Goal: Task Accomplishment & Management: Use online tool/utility

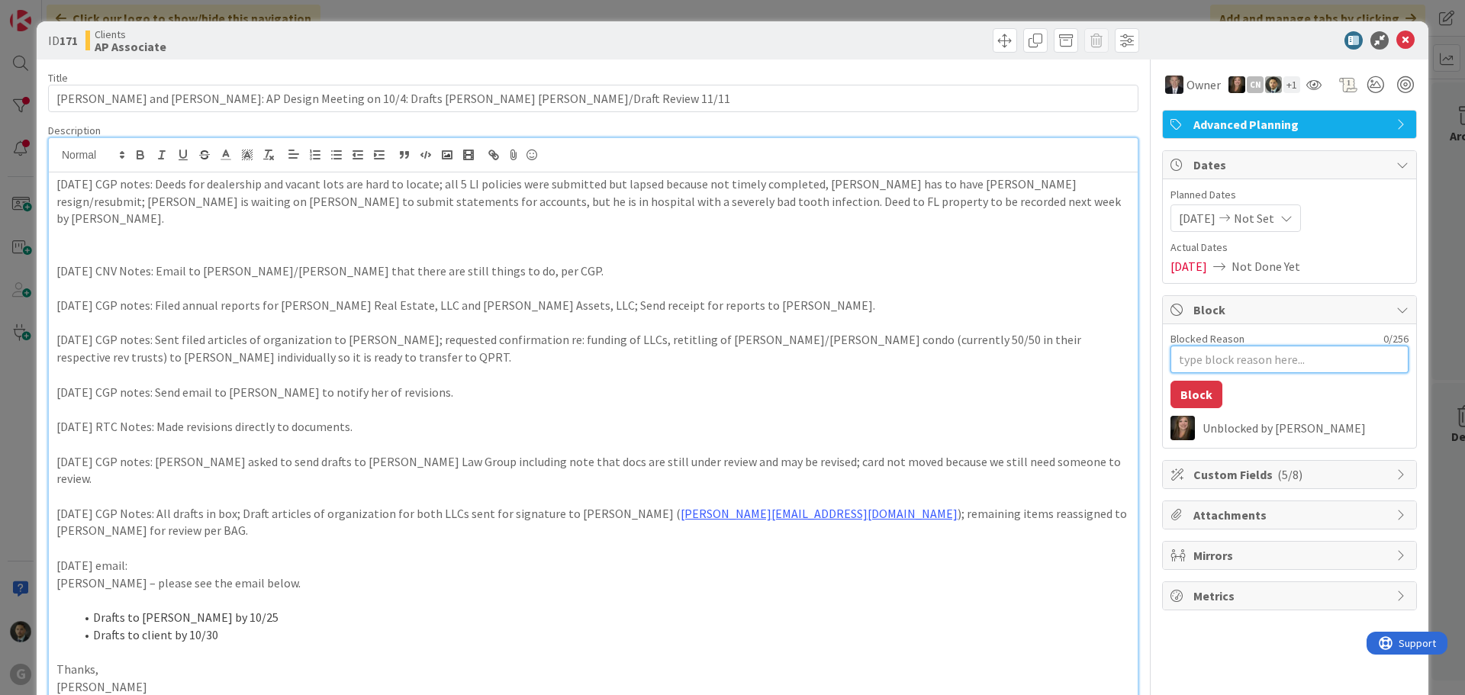
scroll to position [1068, 0]
click at [1277, 355] on textarea "Blocked Reason" at bounding box center [1290, 359] width 238 height 27
type textarea "I"
type textarea "x"
type textarea "Il"
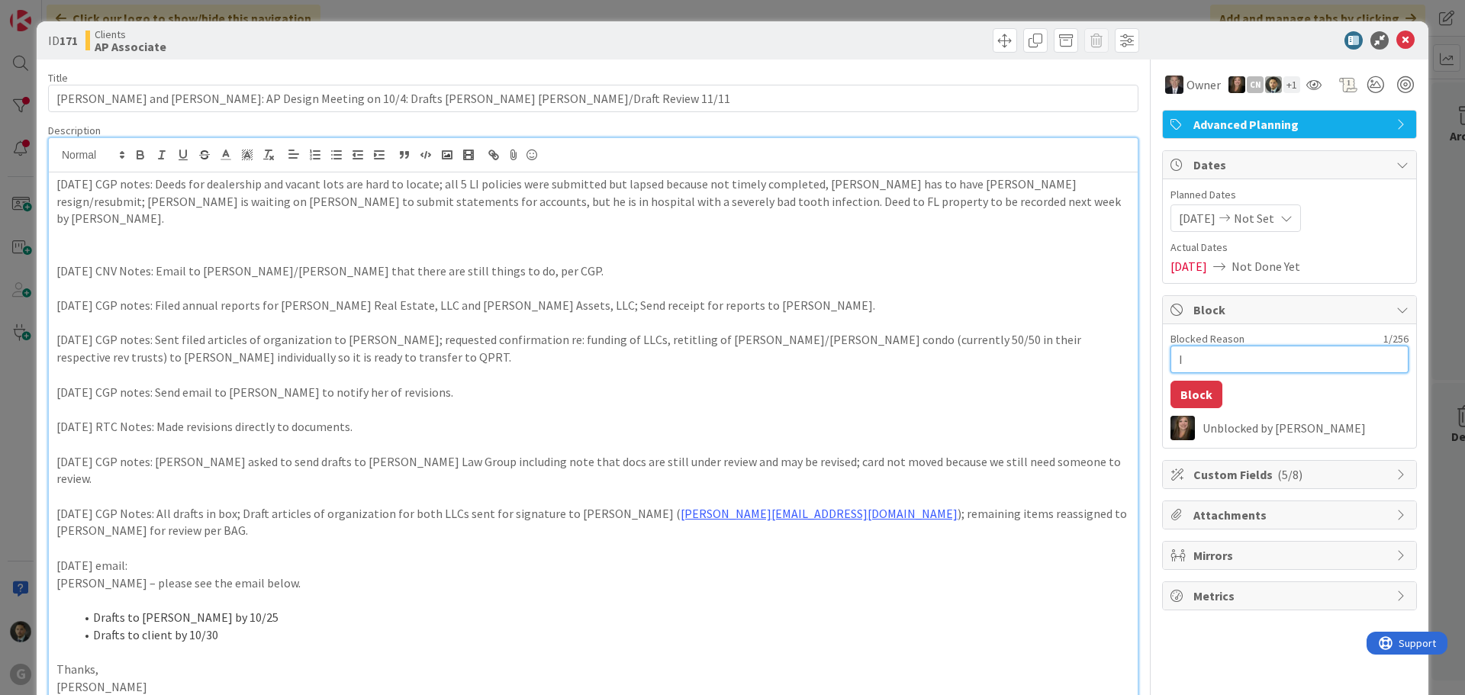
type textarea "x"
type textarea "Ill"
type textarea "x"
type textarea "Illi"
type textarea "x"
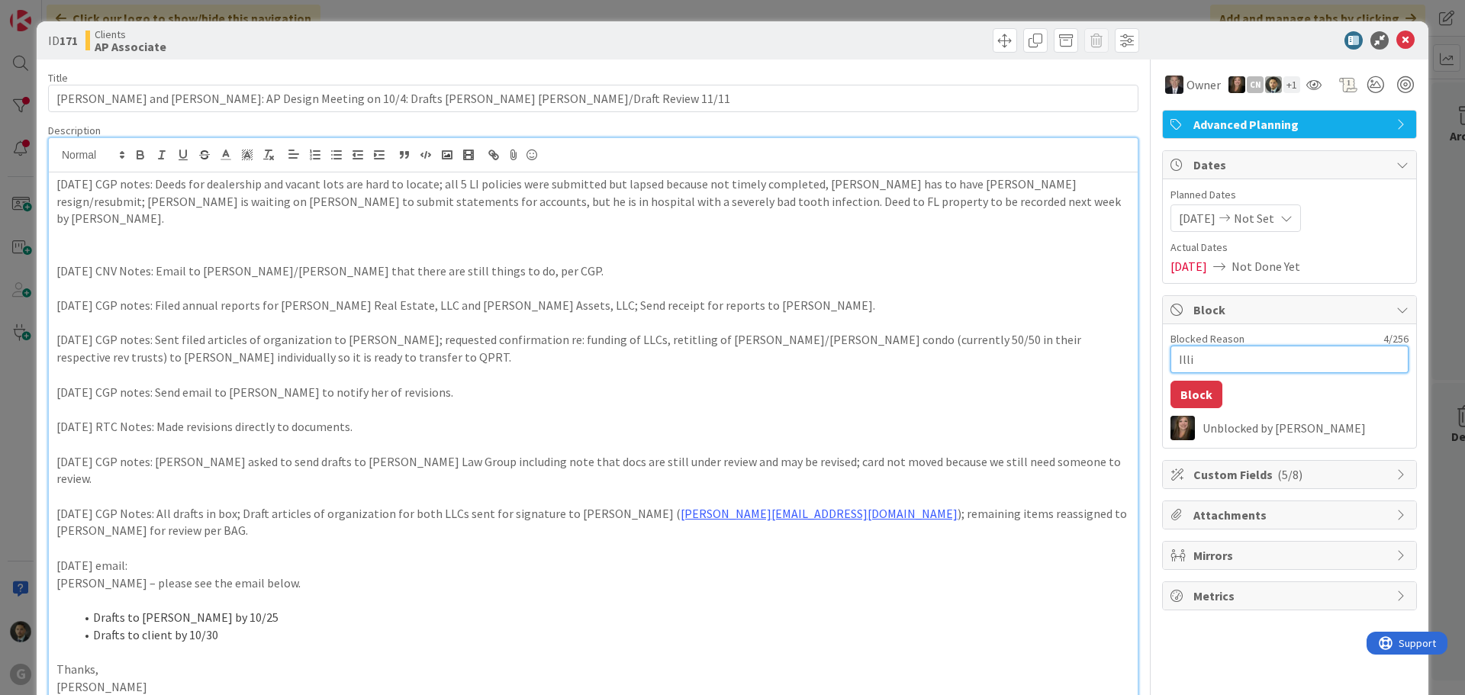
type textarea "Illin"
type textarea "x"
type textarea "Illino"
type textarea "x"
type textarea "Illinoi"
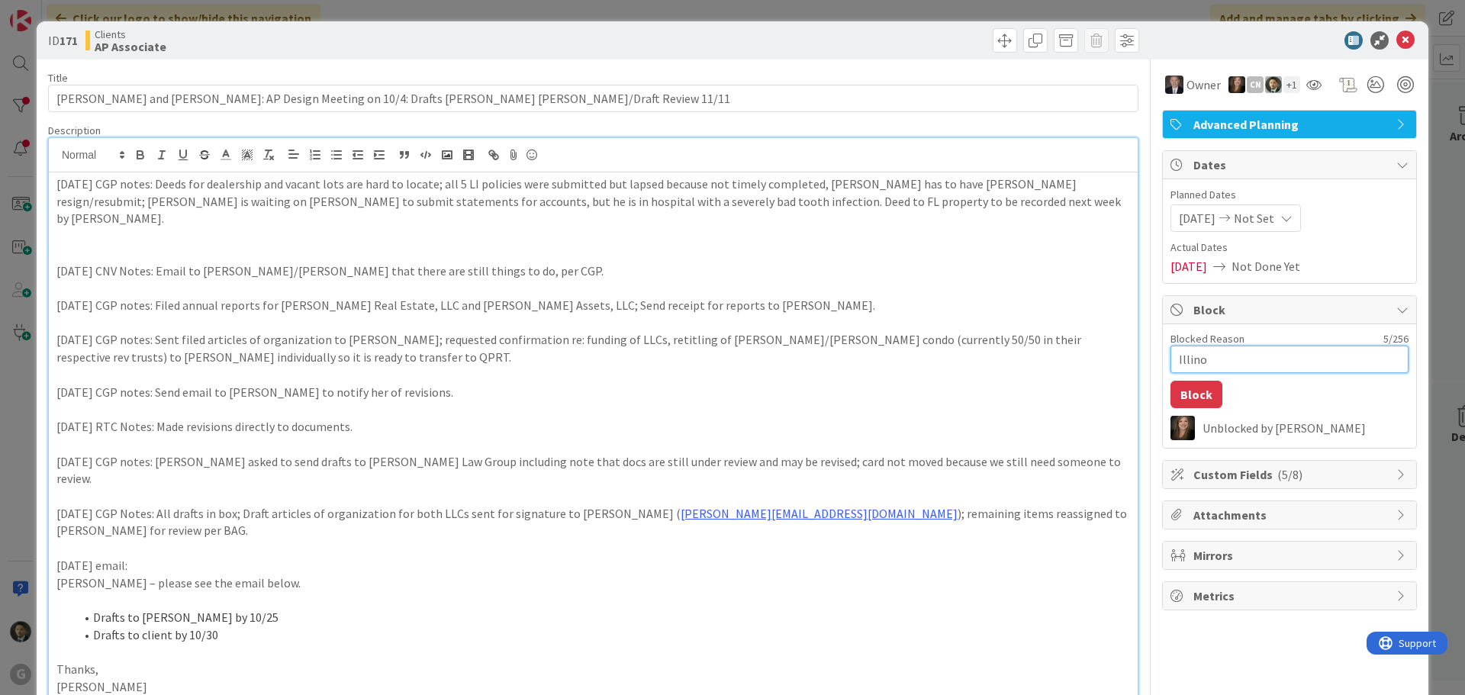
type textarea "x"
type textarea "[US_STATE]"
type textarea "x"
type textarea "[US_STATE]"
type textarea "x"
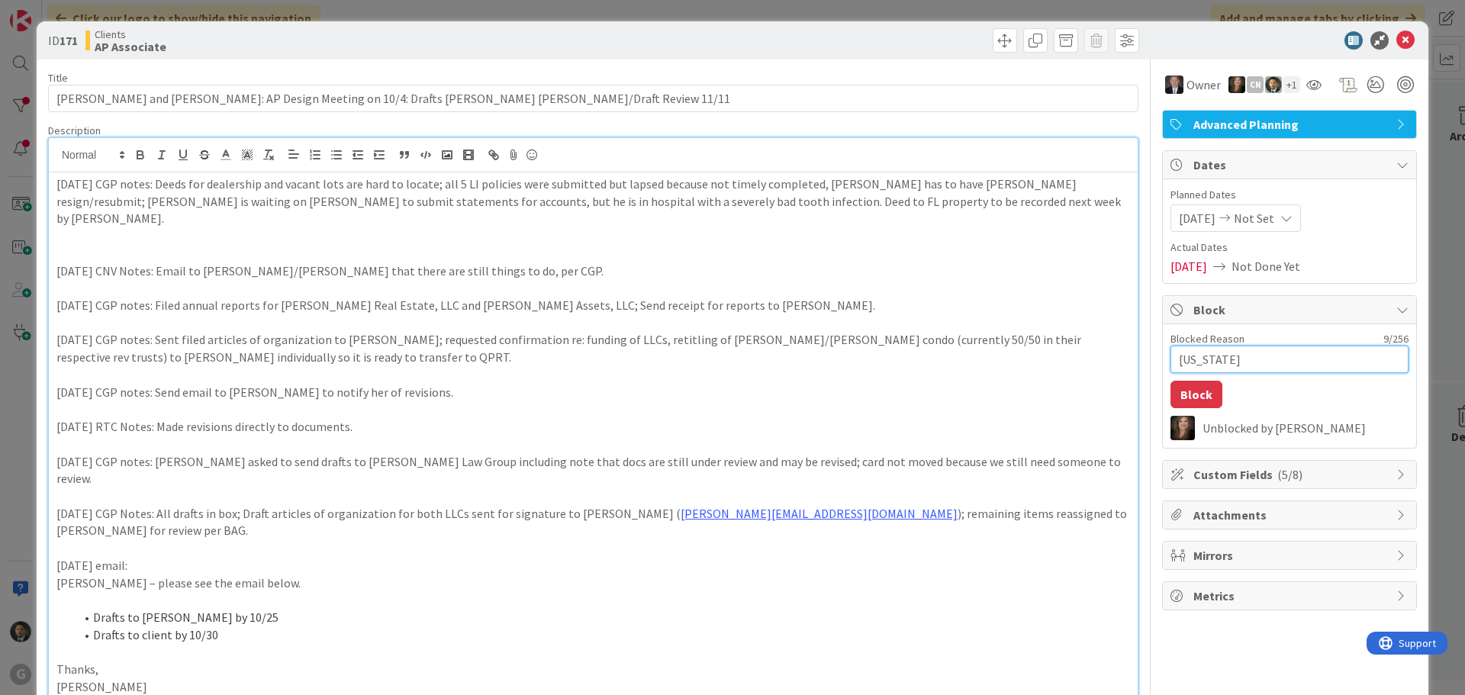
type textarea "[US_STATE] L"
type textarea "x"
type textarea "[US_STATE] La"
type textarea "x"
type textarea "[US_STATE] Lan"
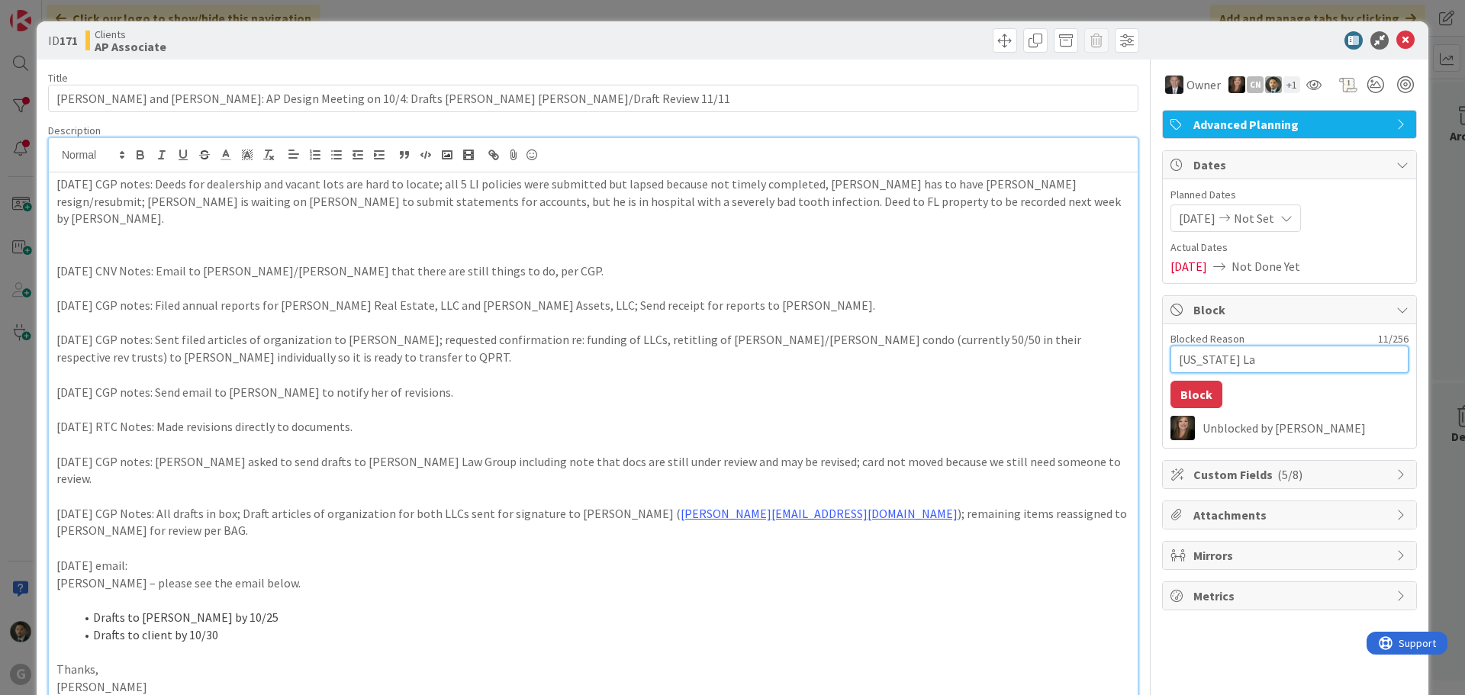
type textarea "x"
type textarea "[US_STATE] Land"
type textarea "x"
type textarea "[US_STATE] Land"
type textarea "x"
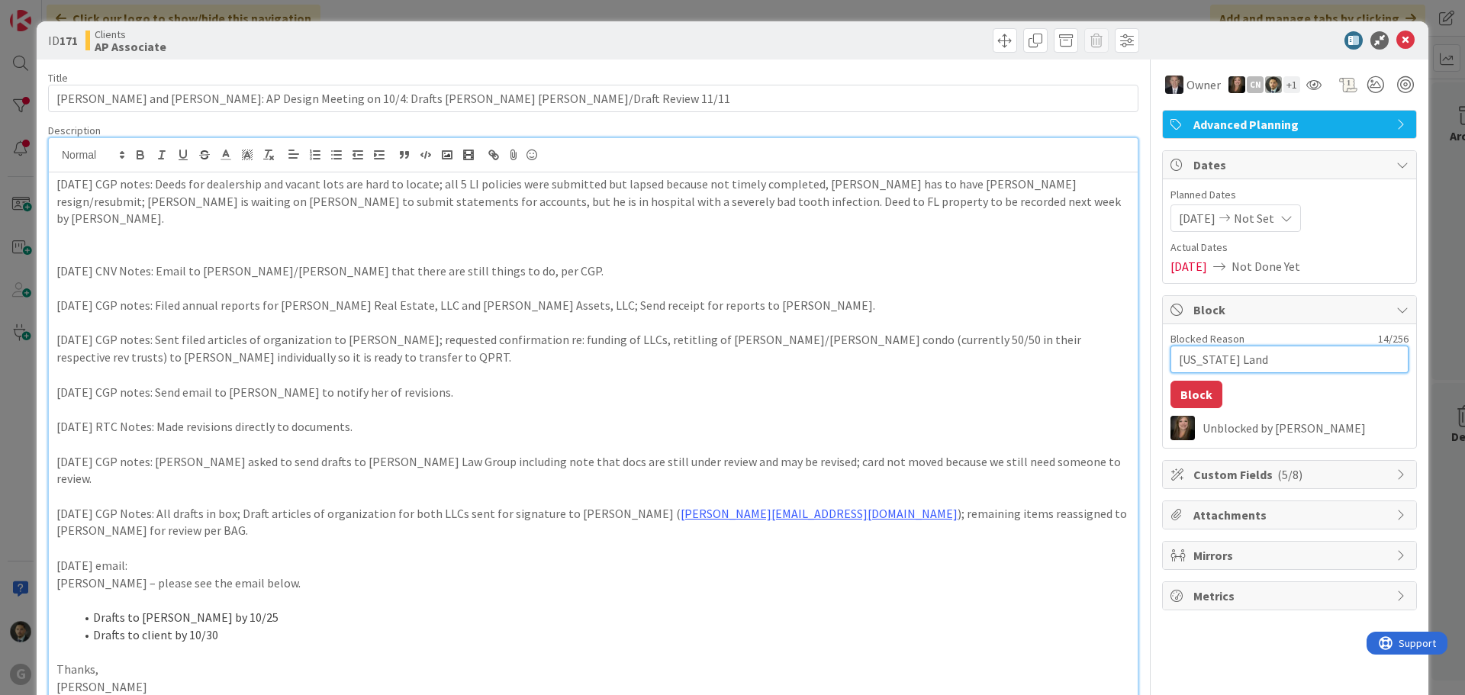
type textarea "[US_STATE] Land T"
type textarea "x"
type textarea "[US_STATE] Land Tr"
type textarea "x"
type textarea "[US_STATE] Land Tru"
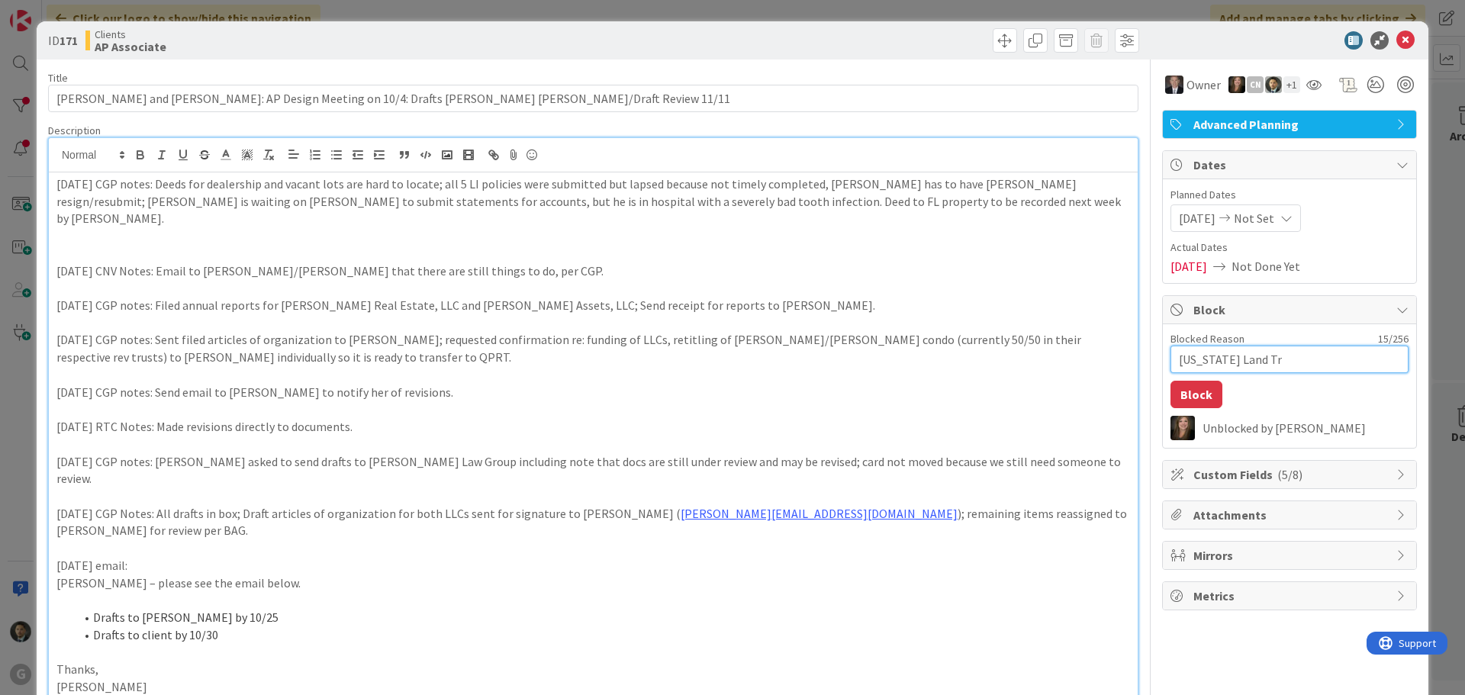
type textarea "x"
type textarea "[US_STATE] Land Trus"
type textarea "x"
type textarea "[US_STATE] Land Trust"
type textarea "x"
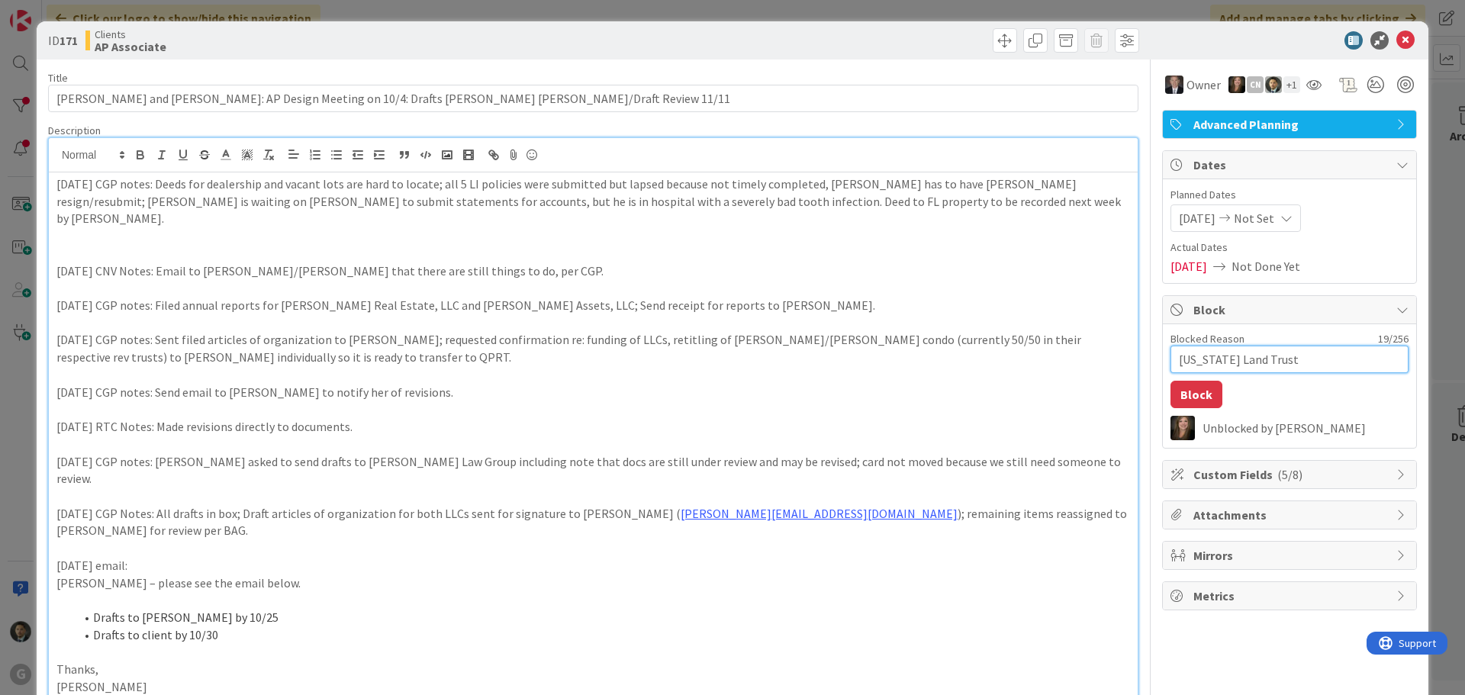
type textarea "[US_STATE] Land Trust"
type textarea "x"
type textarea "[US_STATE] Land Trust n"
type textarea "x"
type textarea "[US_STATE] Land Trust ne"
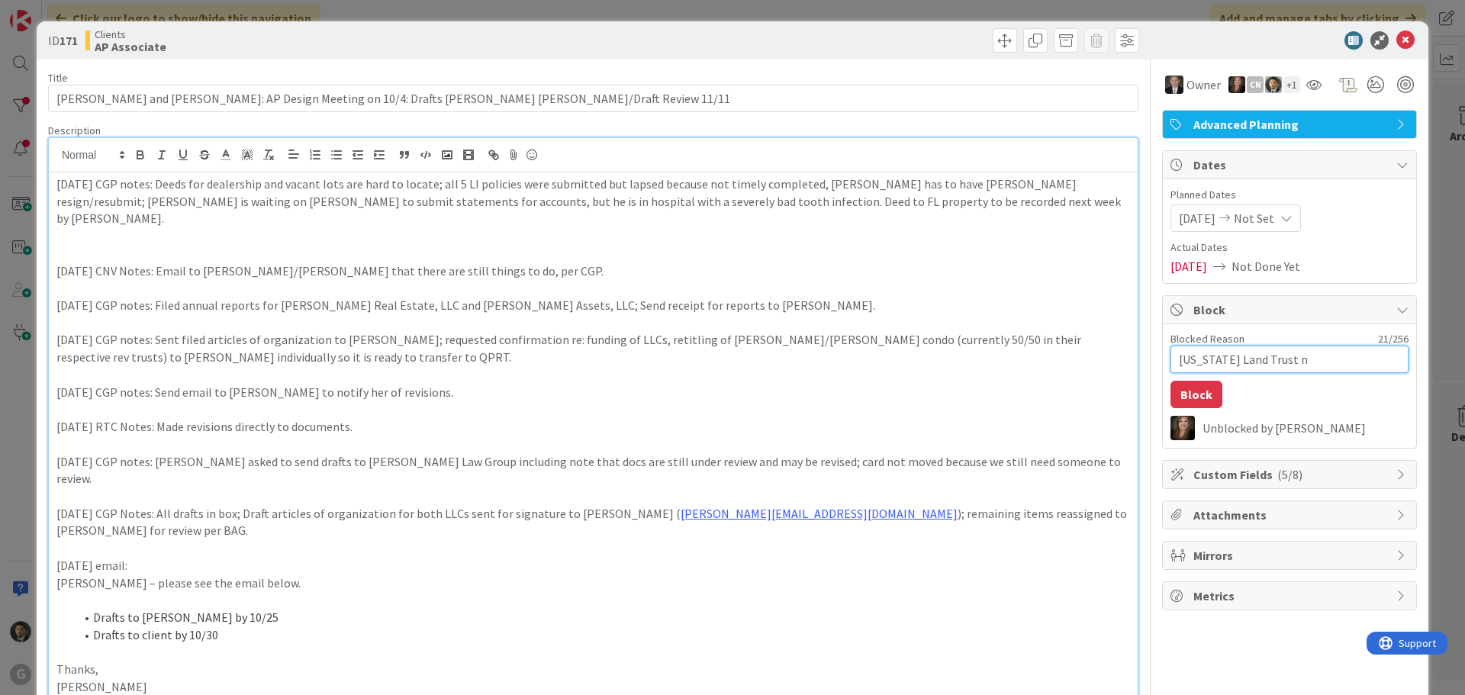
type textarea "x"
type textarea "[US_STATE] Land Trust nee"
type textarea "x"
type textarea "[US_STATE] Land Trust need"
type textarea "x"
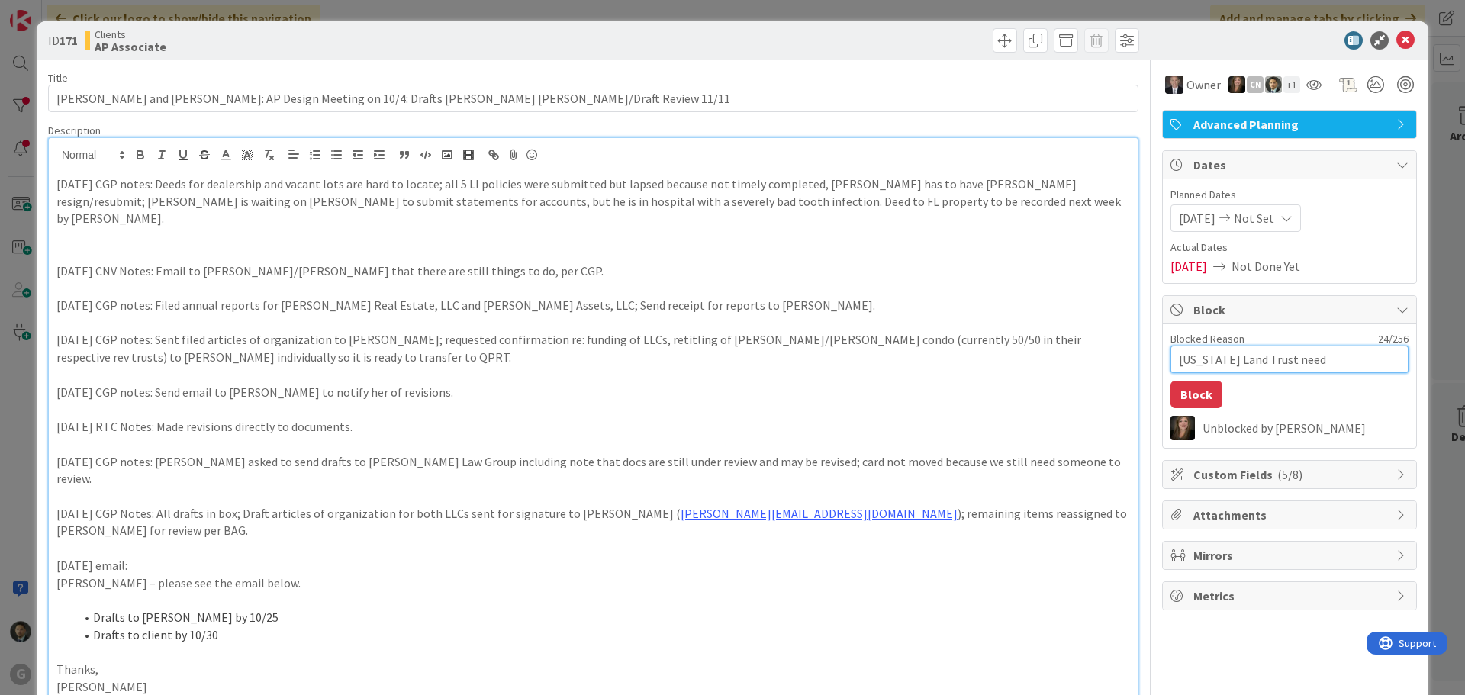
type textarea "[US_STATE] Land Trust need"
type textarea "x"
type textarea "[US_STATE] Land Trust need t"
type textarea "x"
type textarea "[US_STATE] Land Trust need to"
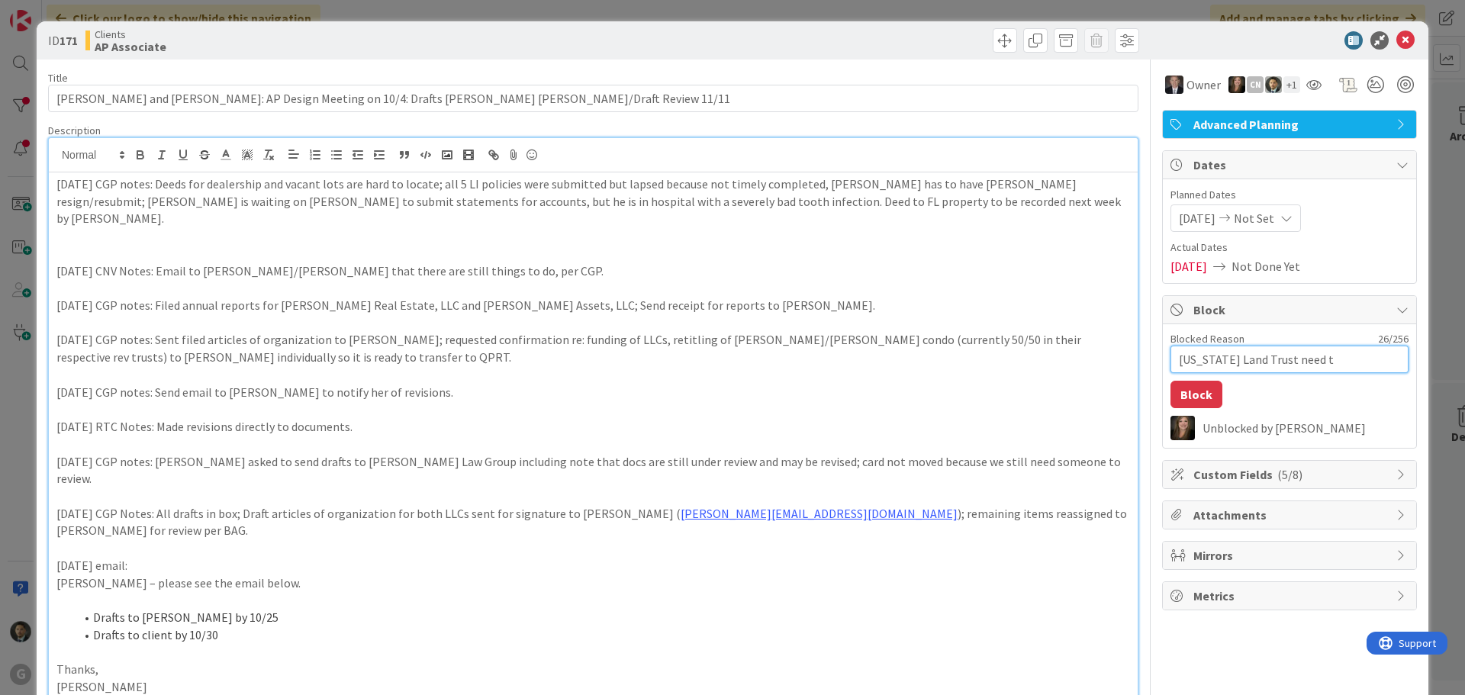
type textarea "x"
type textarea "[US_STATE] Land Trust need to"
type textarea "x"
type textarea "[US_STATE] Land Trust need to b"
type textarea "x"
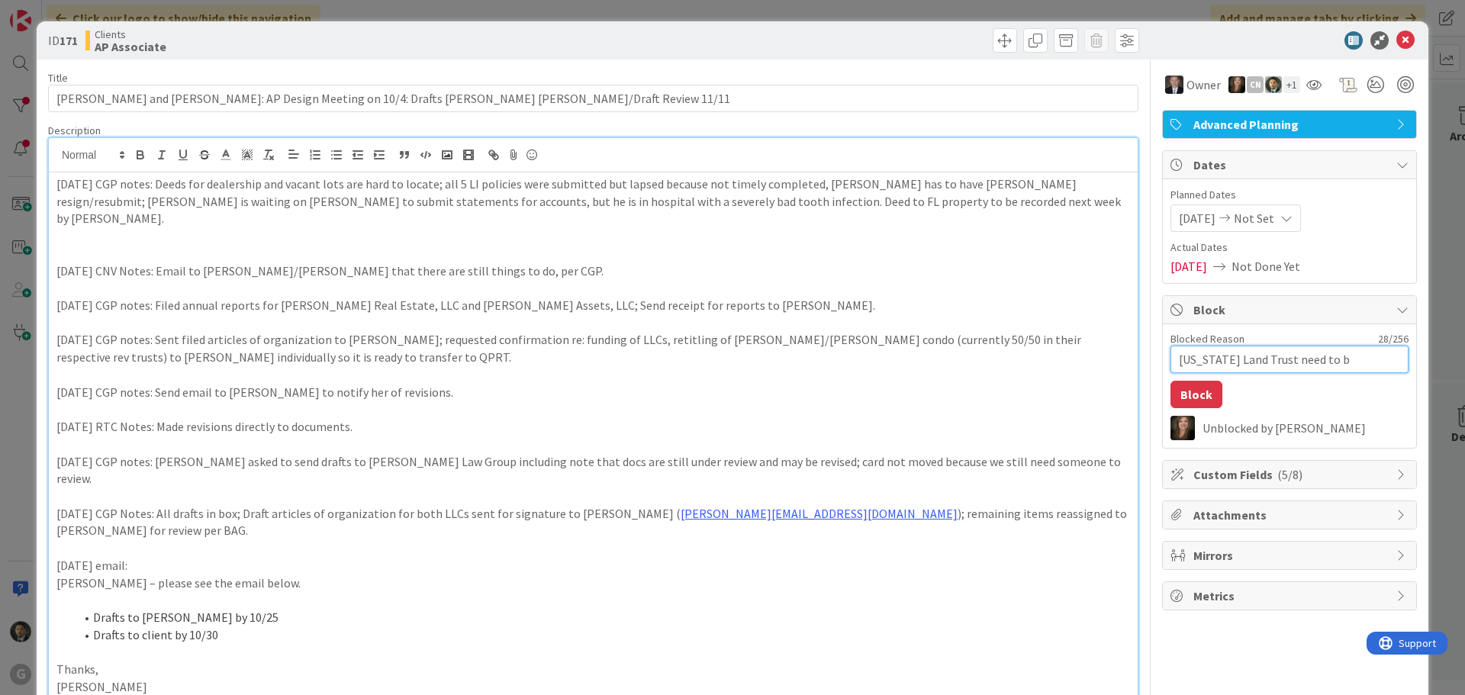
type textarea "[US_STATE] Land Trust need to be"
type textarea "x"
type textarea "[US_STATE] Land Trust need to be"
type textarea "x"
type textarea "[US_STATE] Land Trust need to be r"
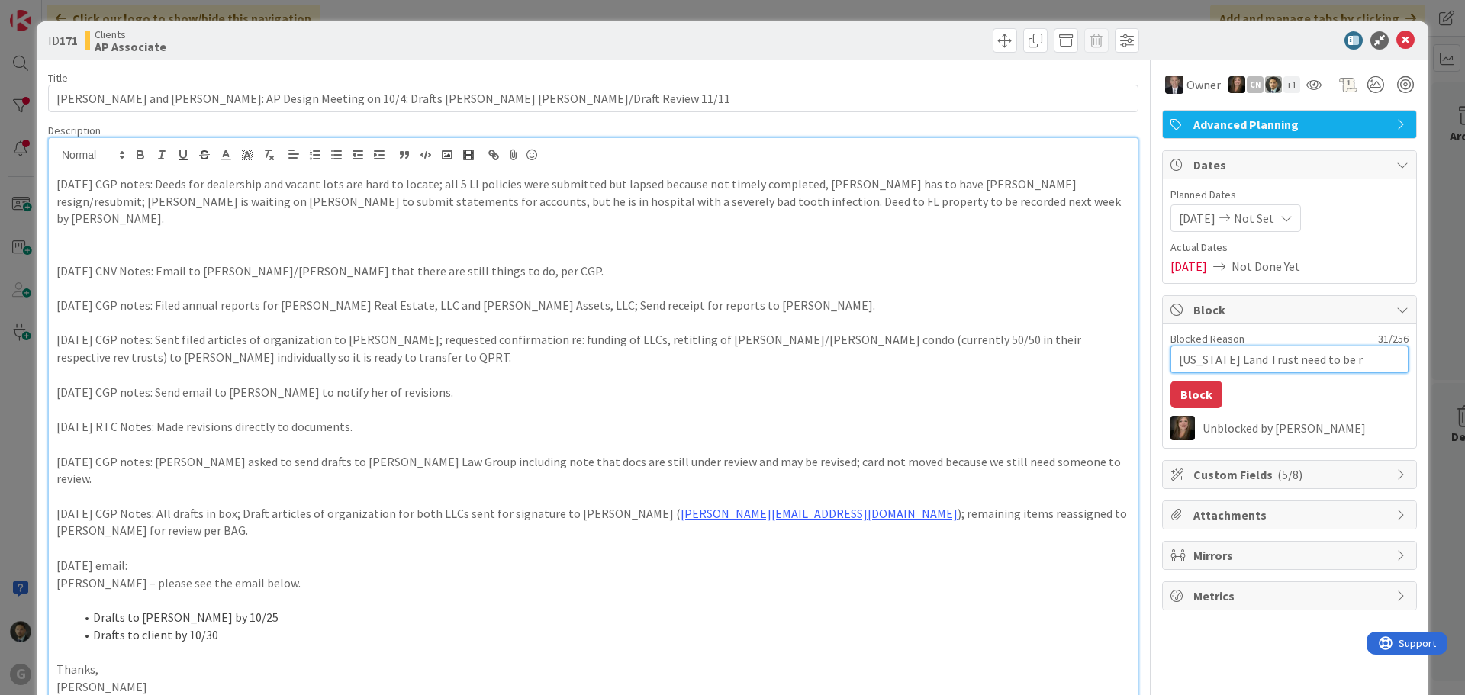
type textarea "x"
type textarea "[US_STATE] Land Trust need to be re"
type textarea "x"
type textarea "[US_STATE] Land Trust need to be req"
type textarea "x"
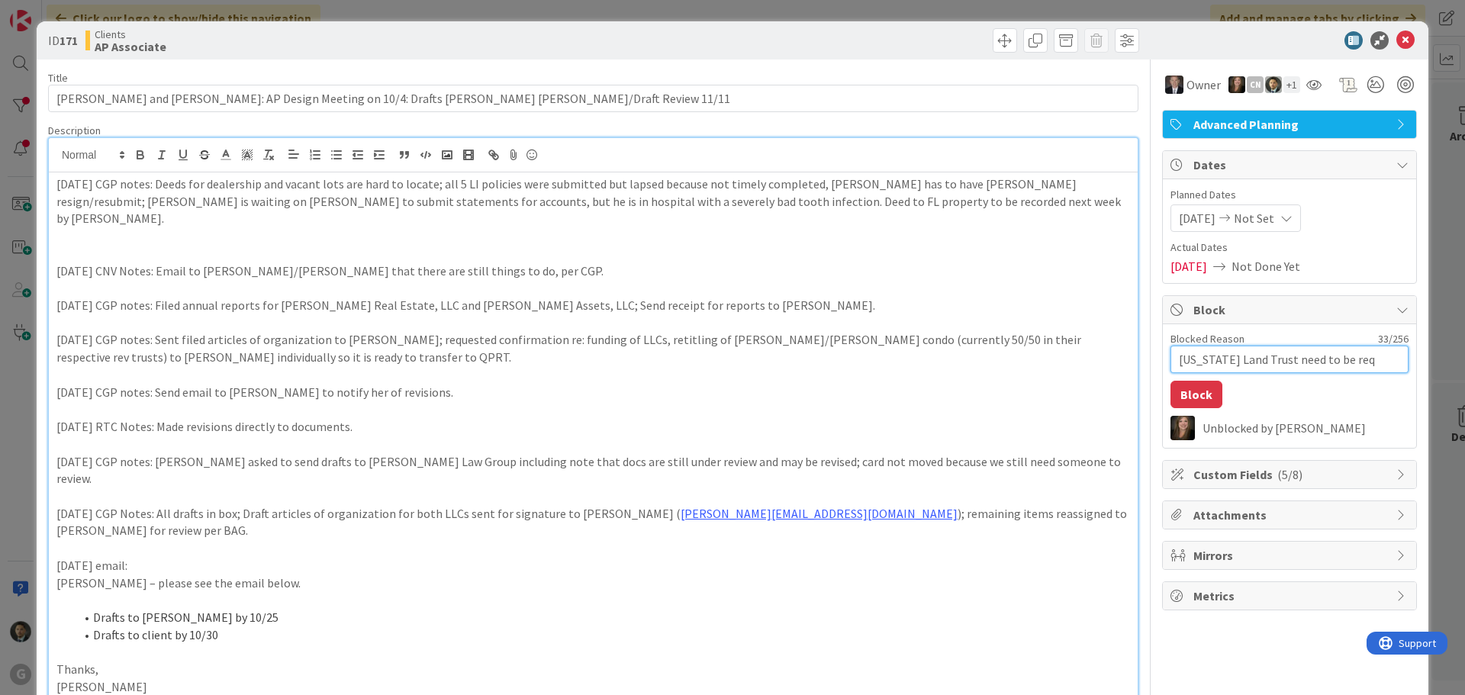
type textarea "[US_STATE] Land Trust need to be requ"
type textarea "x"
type textarea "[US_STATE] Land Trust need to be reque"
type textarea "x"
type textarea "[US_STATE] Land Trust need to be reques"
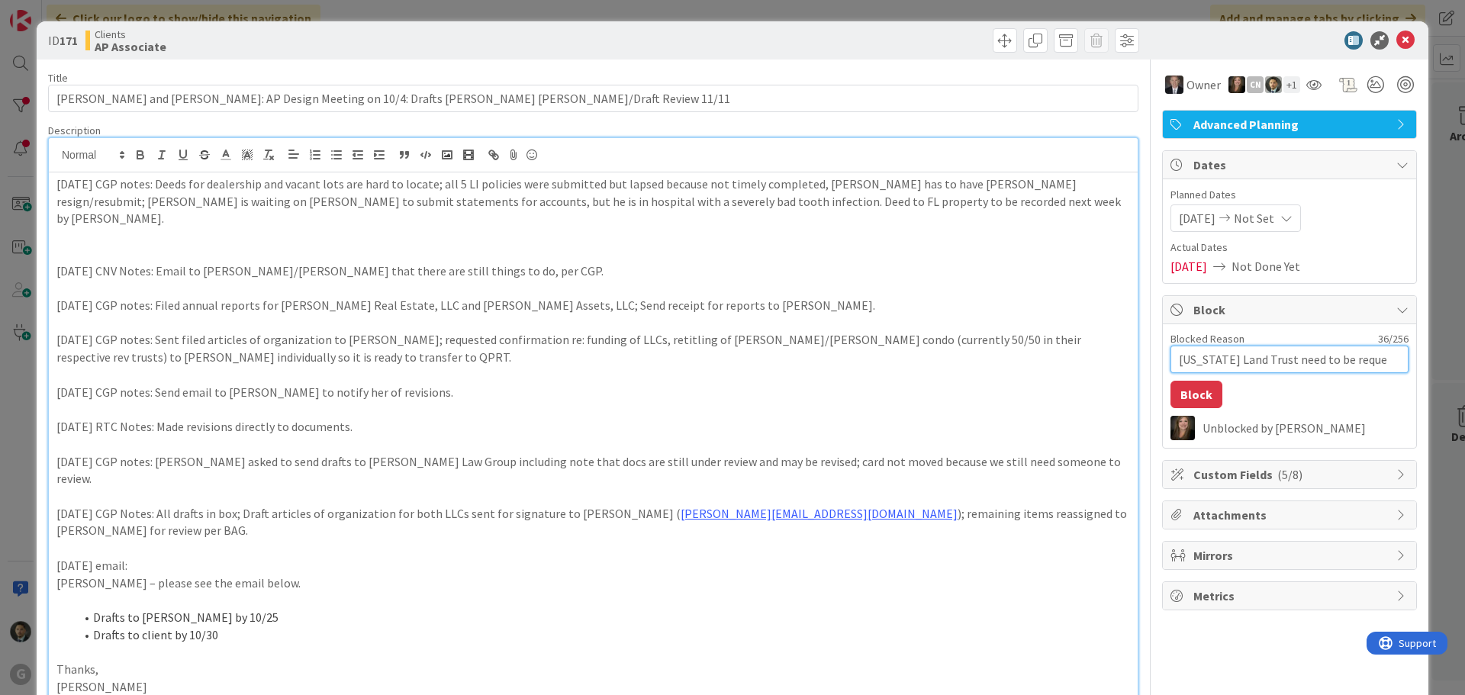
type textarea "x"
type textarea "[US_STATE] Land Trust need to be request"
type textarea "x"
type textarea "[US_STATE] Land Trust need to be requeste"
type textarea "x"
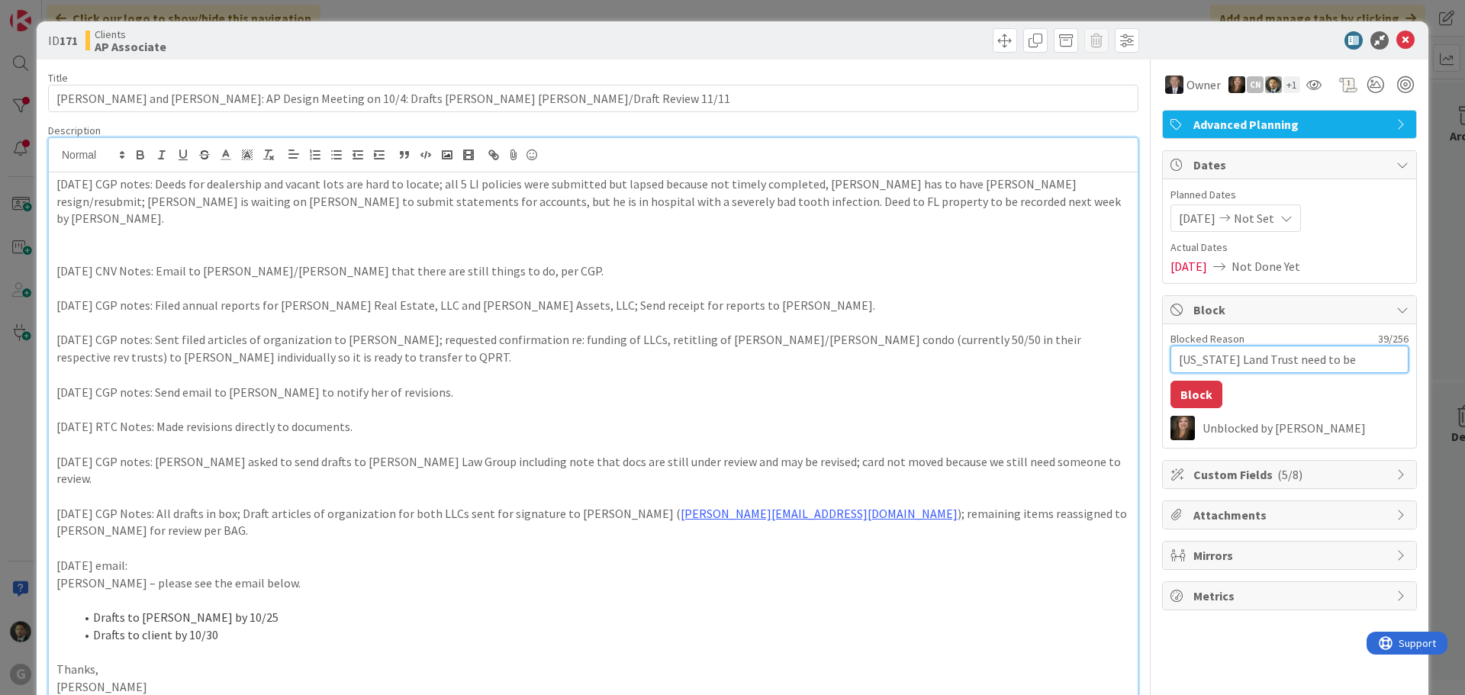
type textarea "[US_STATE] Land Trust need to be requested"
type textarea "x"
type textarea "[US_STATE] Land Trust need to be requested"
type textarea "x"
type textarea "[US_STATE] Land Trust need to be requested f"
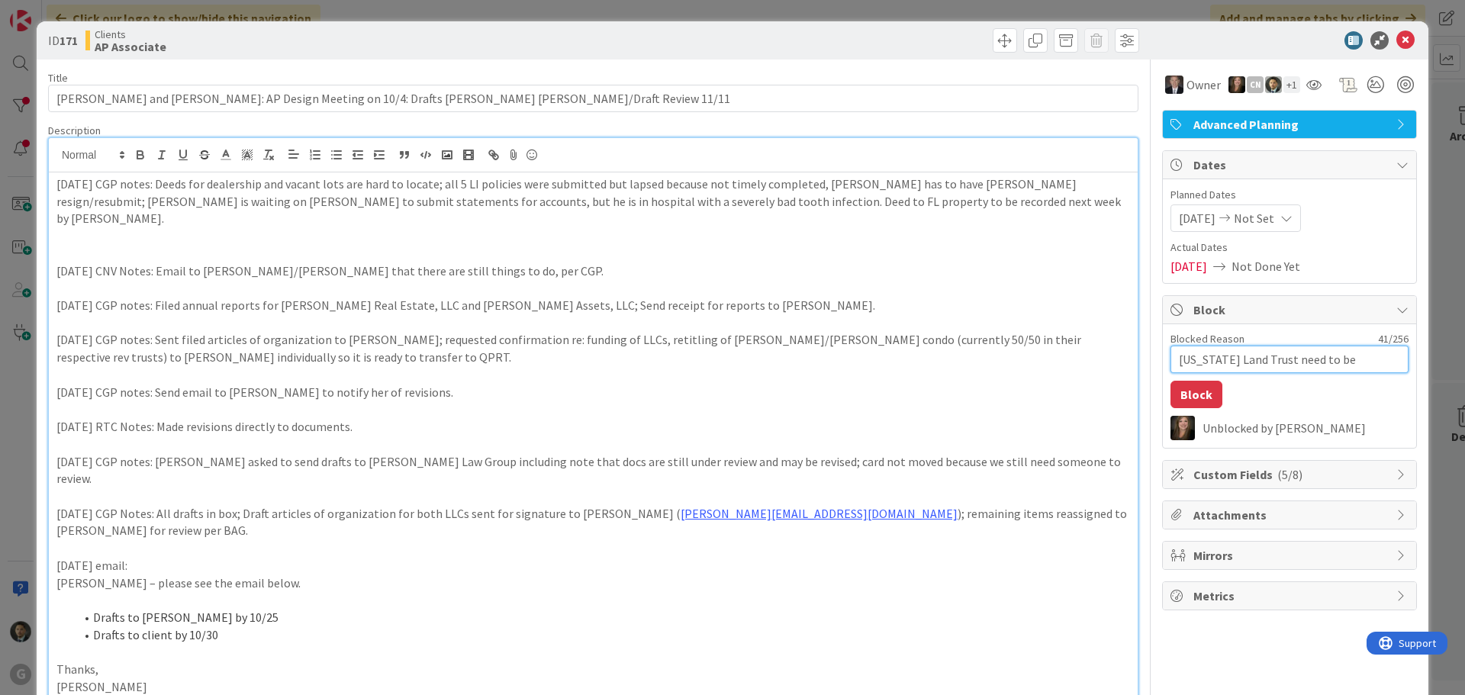
type textarea "x"
type textarea "[US_STATE] Land Trust need to be requested fr"
type textarea "x"
type textarea "[US_STATE] Land Trust need to be requested fro"
type textarea "x"
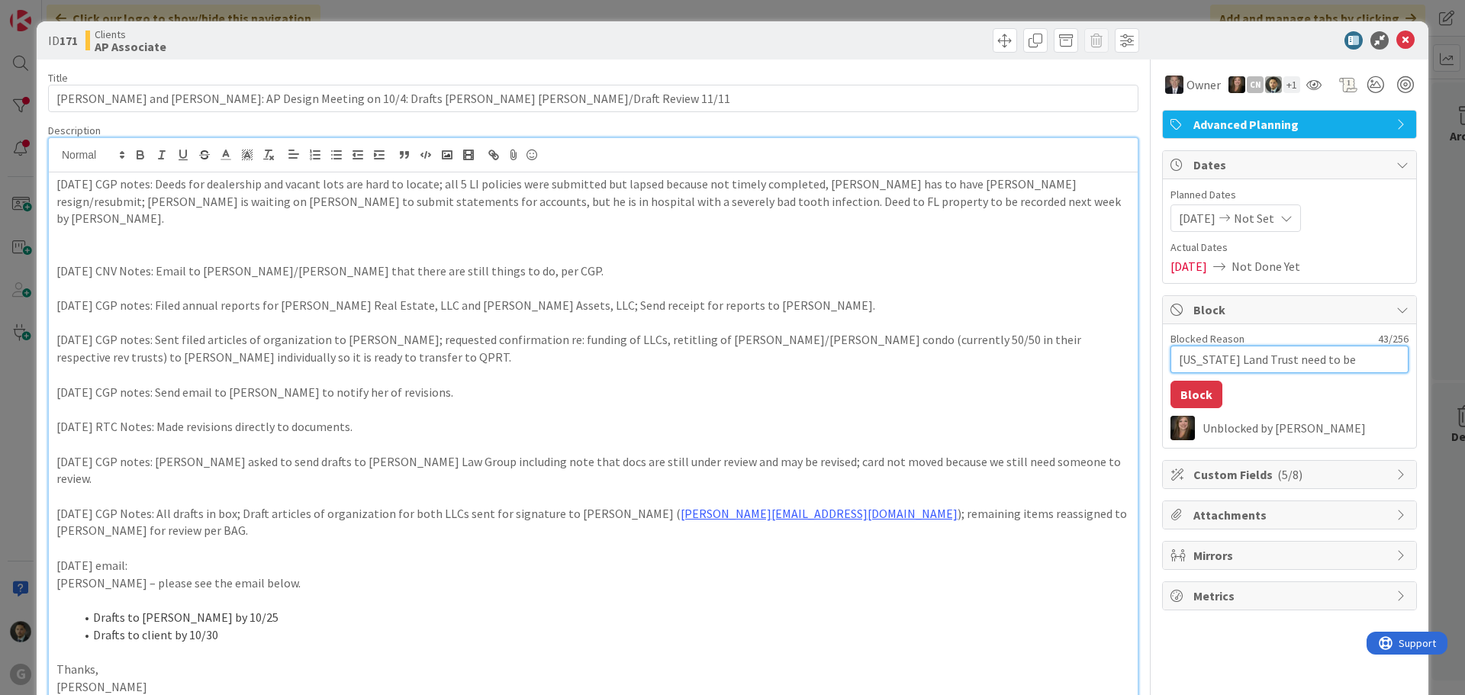
type textarea "[US_STATE] Land Trust need to be requested from"
type textarea "x"
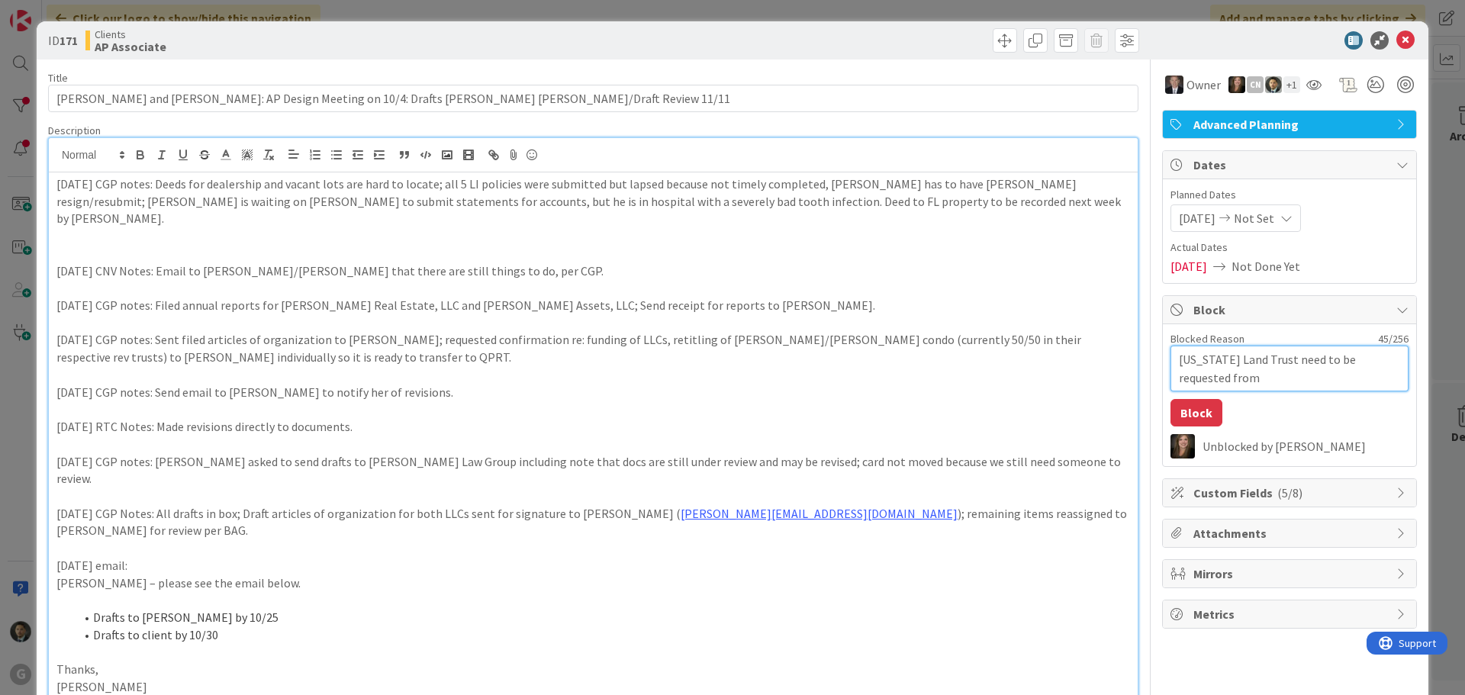
type textarea "[US_STATE] Land Trust need to be requested from"
type textarea "x"
type textarea "[US_STATE] Land Trust need to be requested from t"
type textarea "x"
type textarea "[US_STATE] Land Trust need to be requested from th"
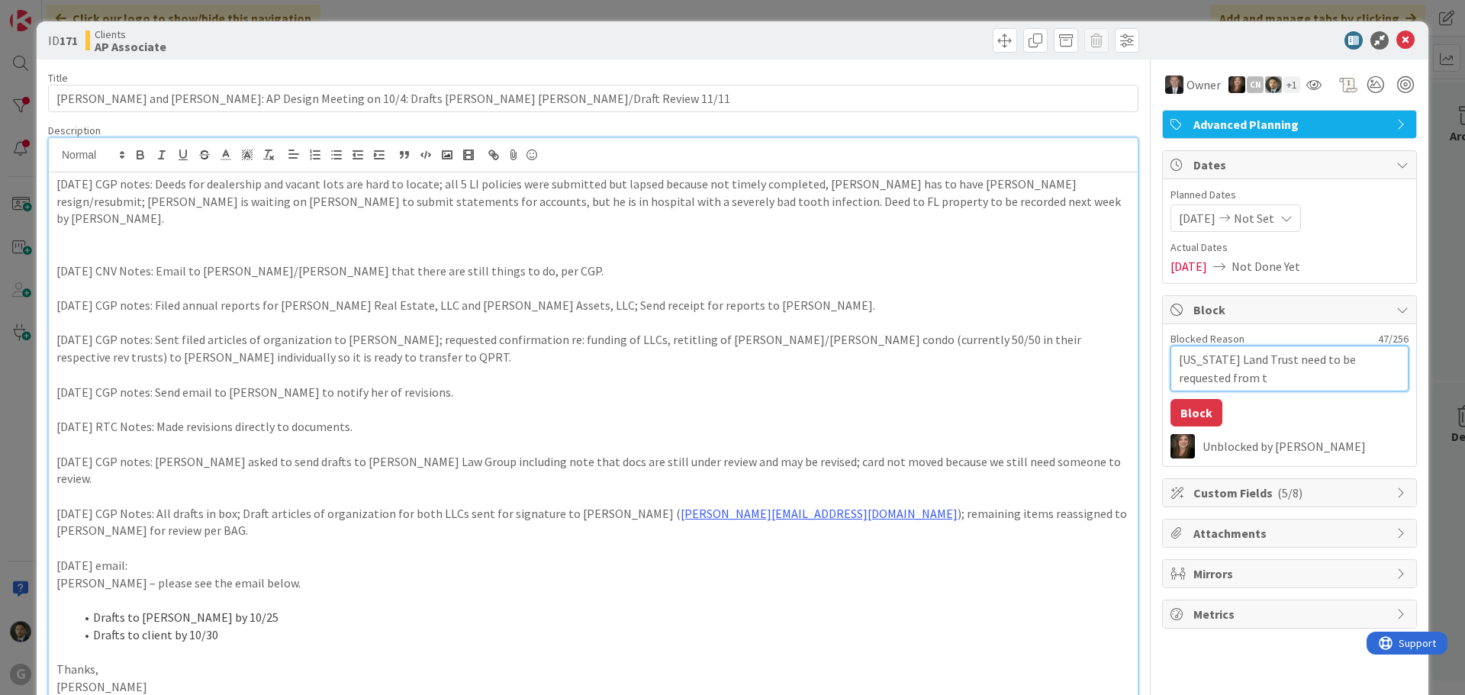
type textarea "x"
type textarea "[US_STATE] Land Trust need to be requested from the"
type textarea "x"
type textarea "[US_STATE] Land Trust need to be requested from the"
type textarea "x"
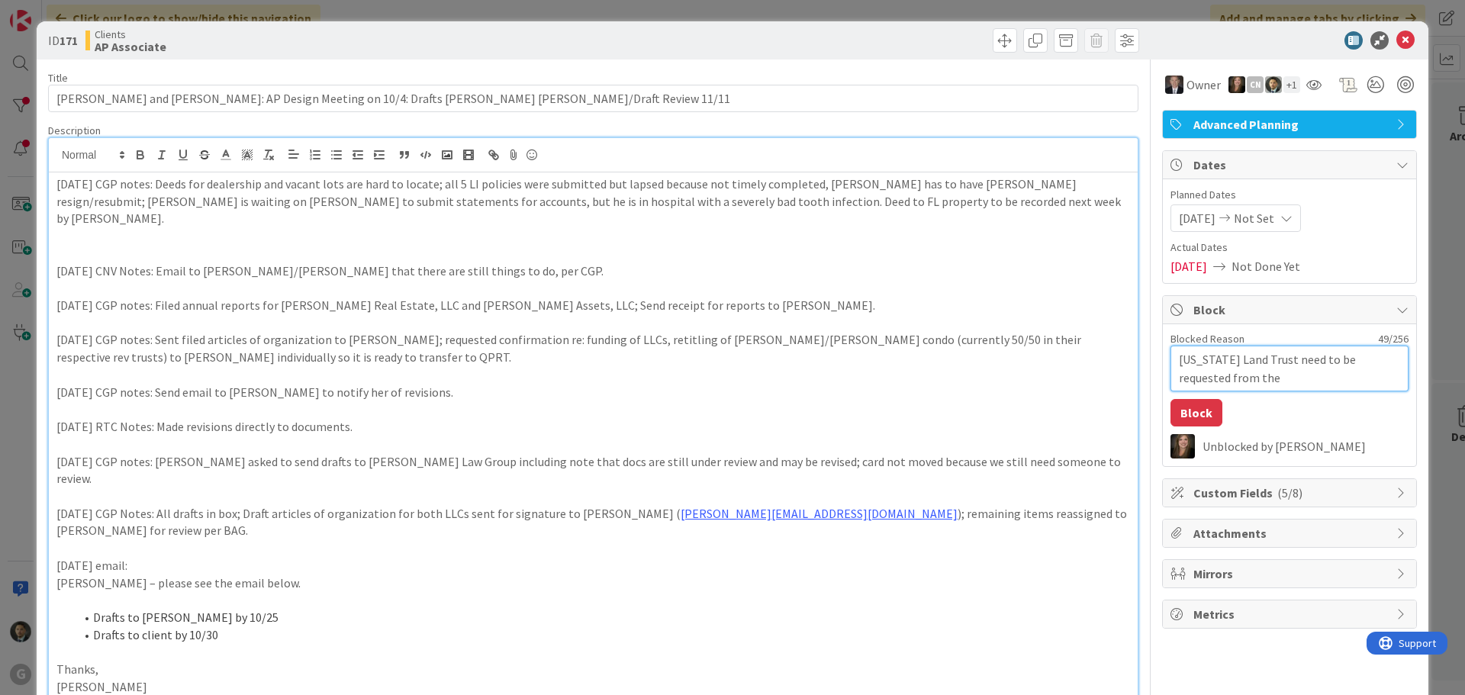
type textarea "[US_STATE] Land Trust need to be requested from the L"
type textarea "x"
type textarea "[US_STATE] Land Trust need to be requested from the La"
type textarea "x"
type textarea "[US_STATE] Land Trust need to be requested from the Lan"
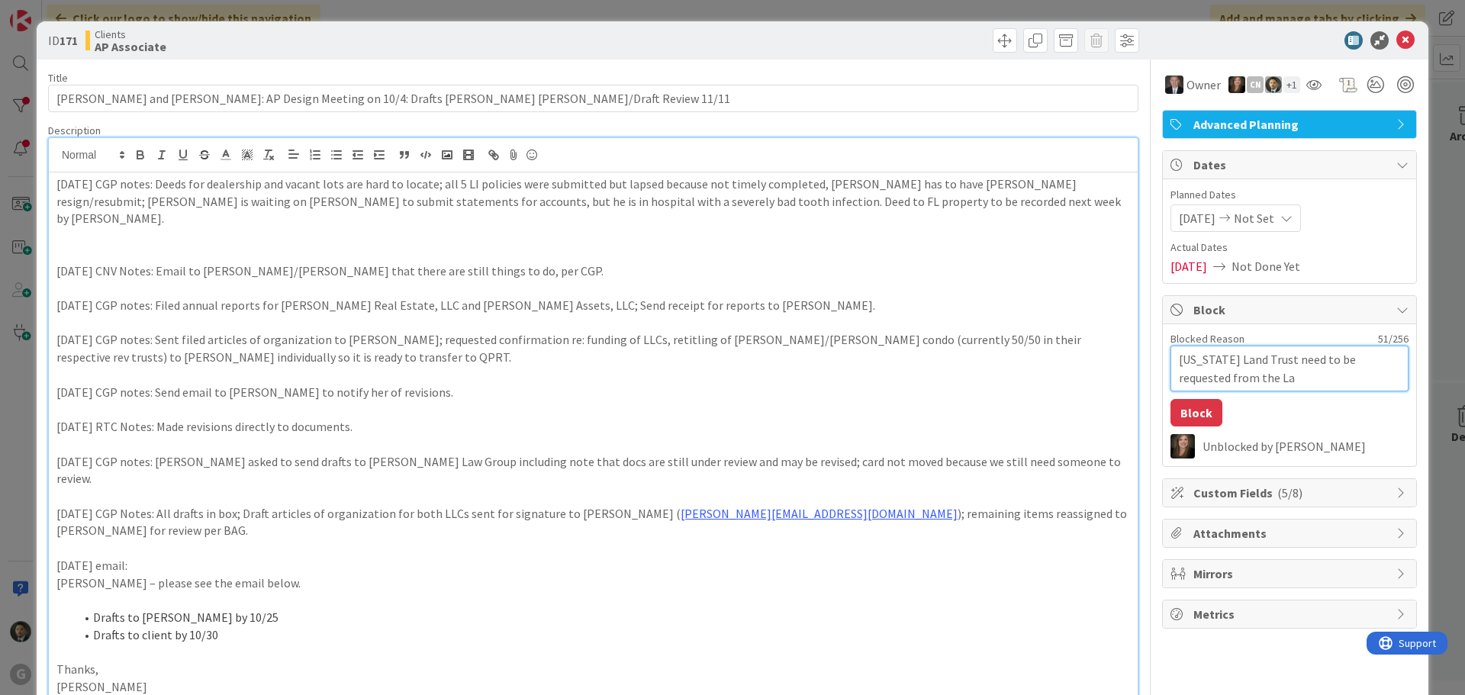
type textarea "x"
type textarea "[US_STATE] Land Trust need to be requested from the Lan"
type textarea "x"
type textarea "[US_STATE] Land Trust need to be requested from the Lan"
type textarea "x"
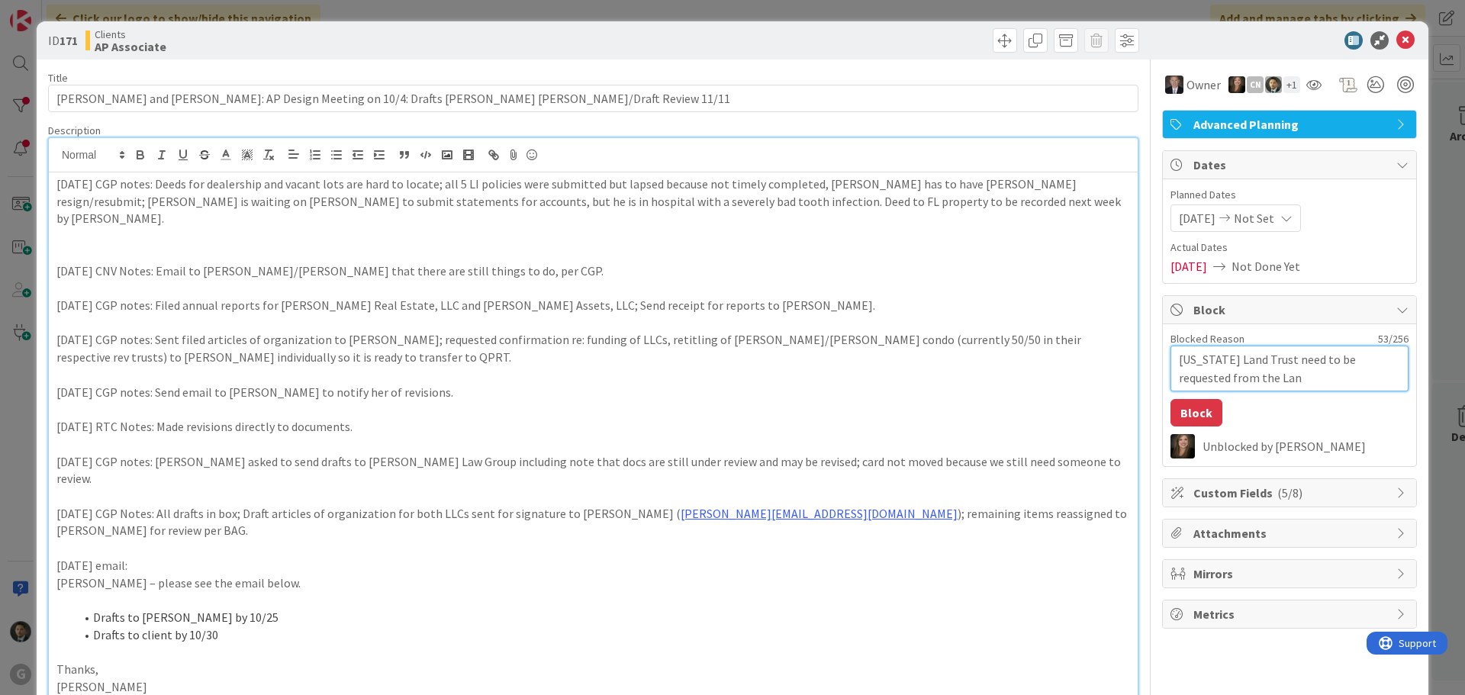
type textarea "[US_STATE] Land Trust need to be requested from the Lanf"
type textarea "x"
type textarea "[US_STATE] Land Trust need to be requested from the Lanf"
type textarea "x"
type textarea "[US_STATE] Land Trust need to be requested from the Lanf T"
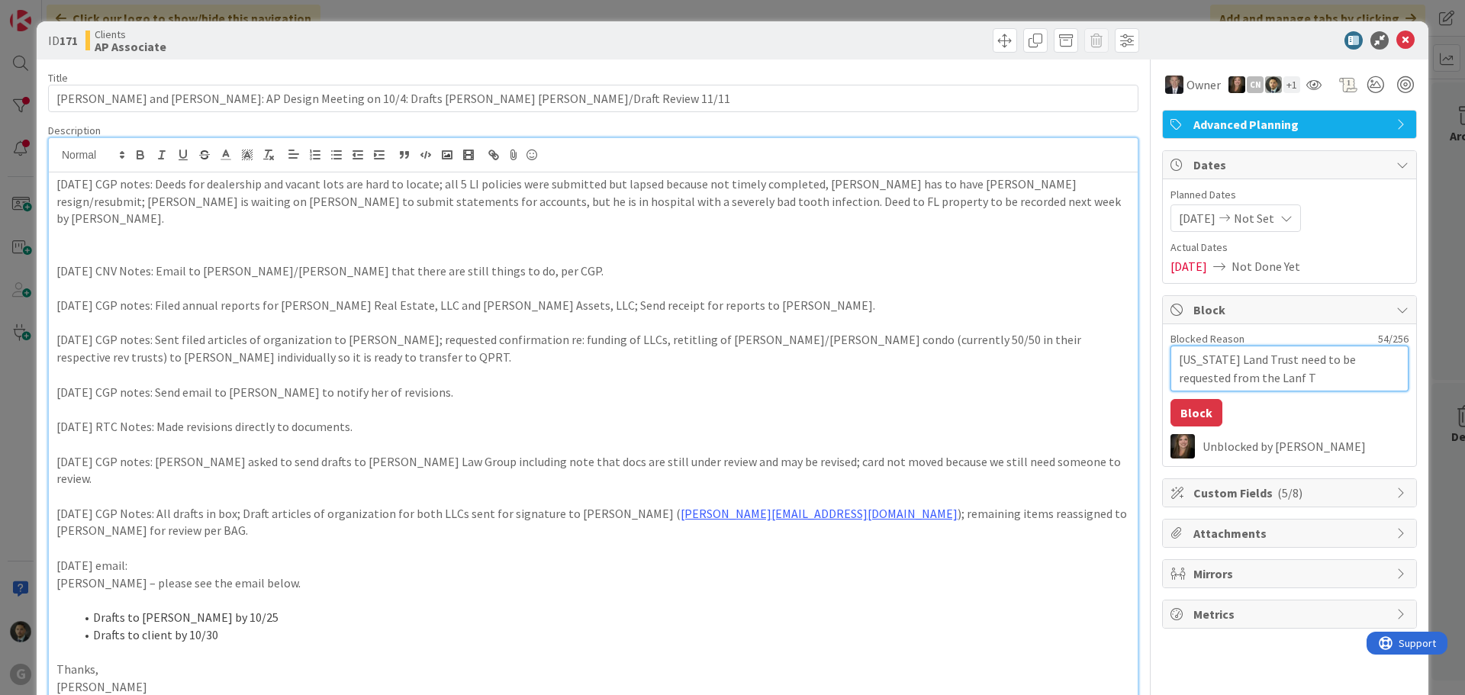
type textarea "x"
type textarea "[US_STATE] Land Trust need to be requested from the Lanf"
type textarea "x"
type textarea "[US_STATE] Land Trust need to be requested from the Lanf"
type textarea "x"
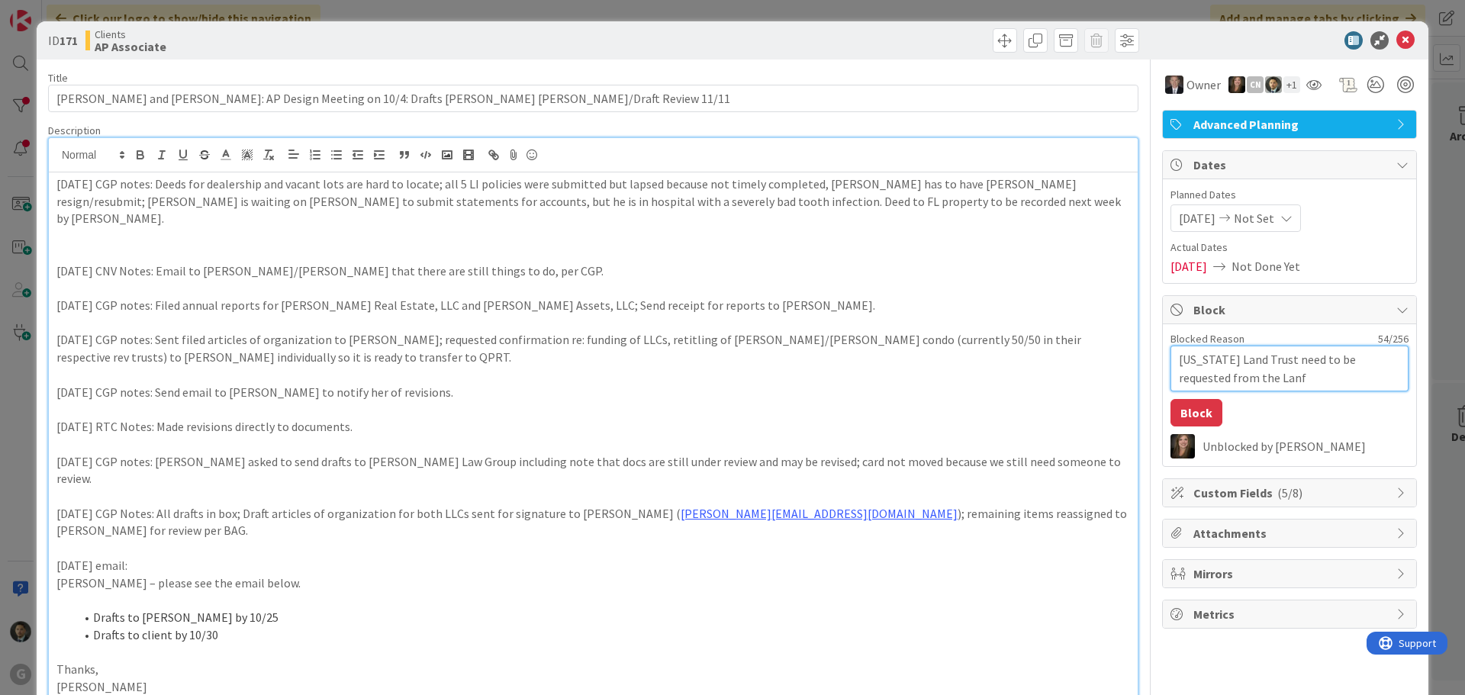
type textarea "[US_STATE] Land Trust need to be requested from the Lan"
type textarea "x"
type textarea "[US_STATE] Land Trust need to be requested from the Land"
type textarea "x"
type textarea "[US_STATE] Land Trust need to be requested from the Land"
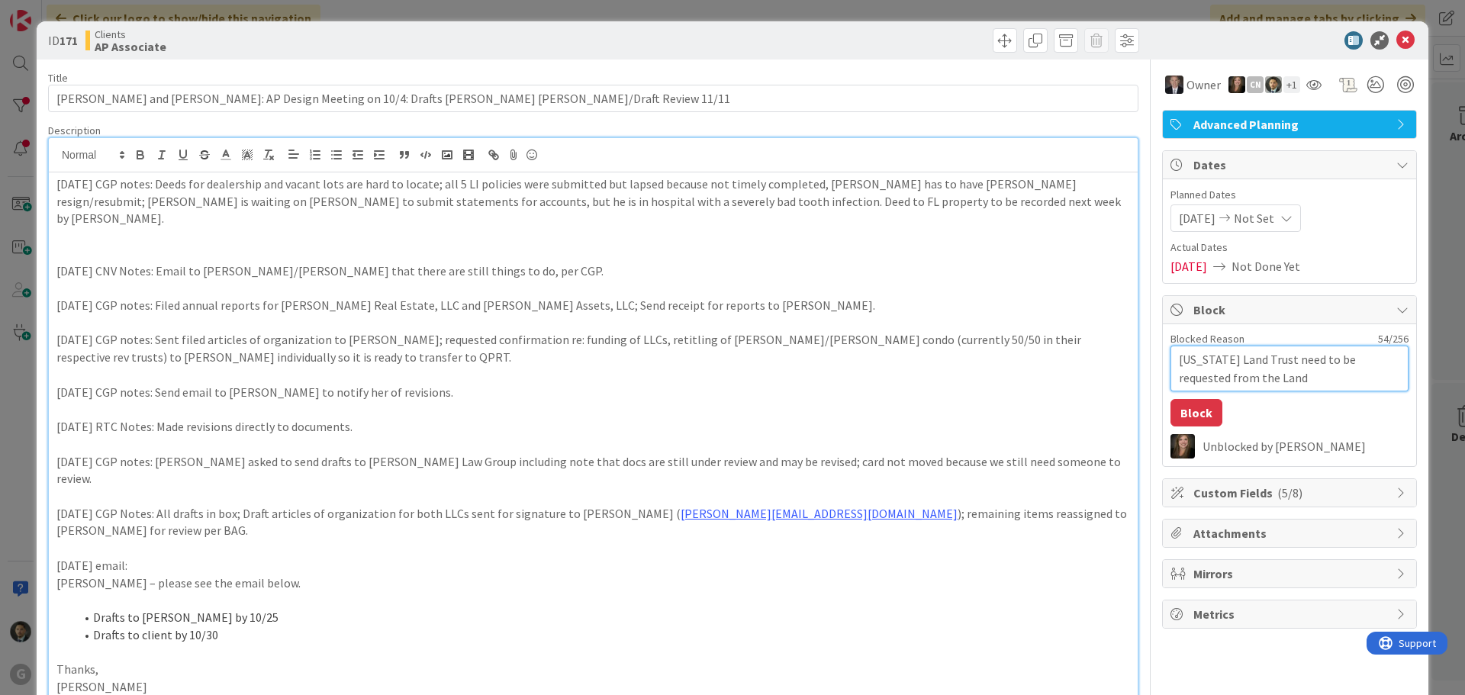
type textarea "x"
type textarea "[US_STATE] Land Trust need to be requested from the Land T"
type textarea "x"
type textarea "[US_STATE] Land Trust need to be requested from the Land Tr"
type textarea "x"
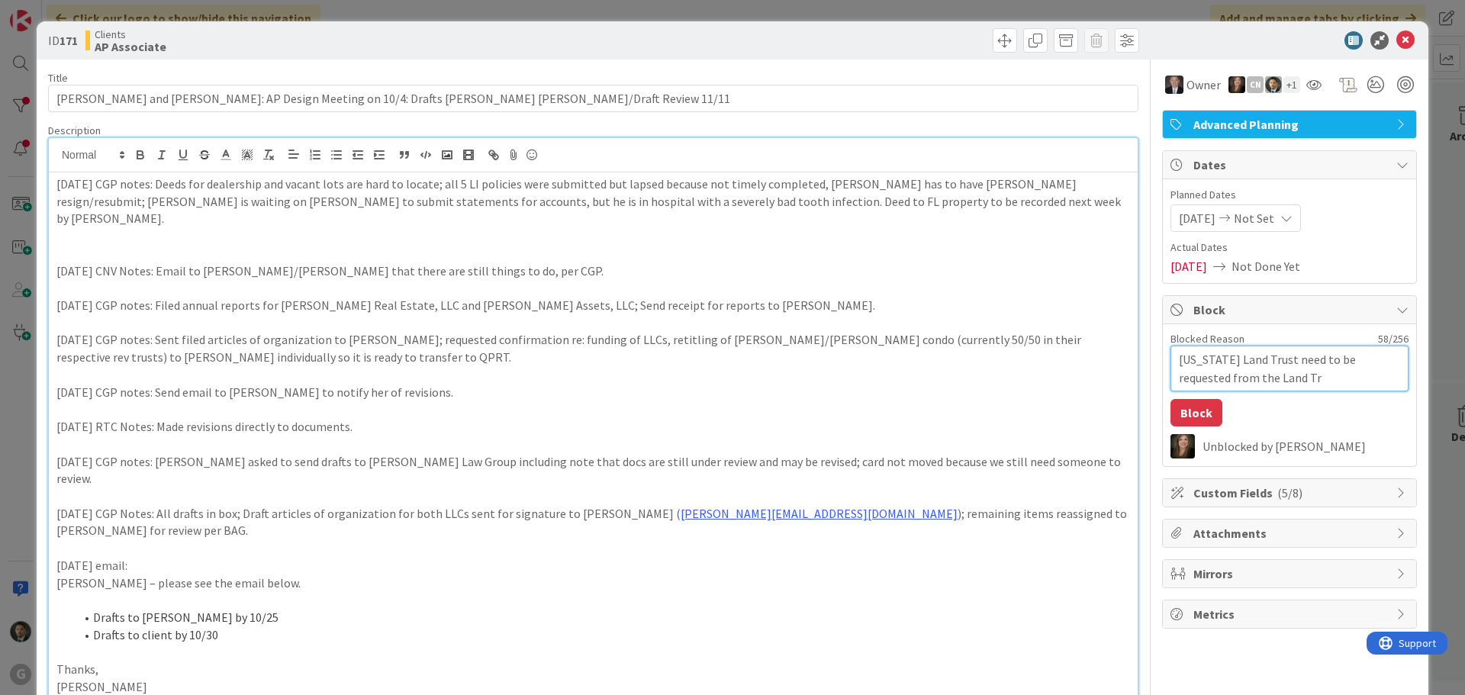
type textarea "[US_STATE] Land Trust need to be requested from the Land Tru"
type textarea "x"
type textarea "[US_STATE] Land Trust need to be requested from the Land Trus"
type textarea "x"
type textarea "[US_STATE] Land Trust need to be requested from the Land Trust"
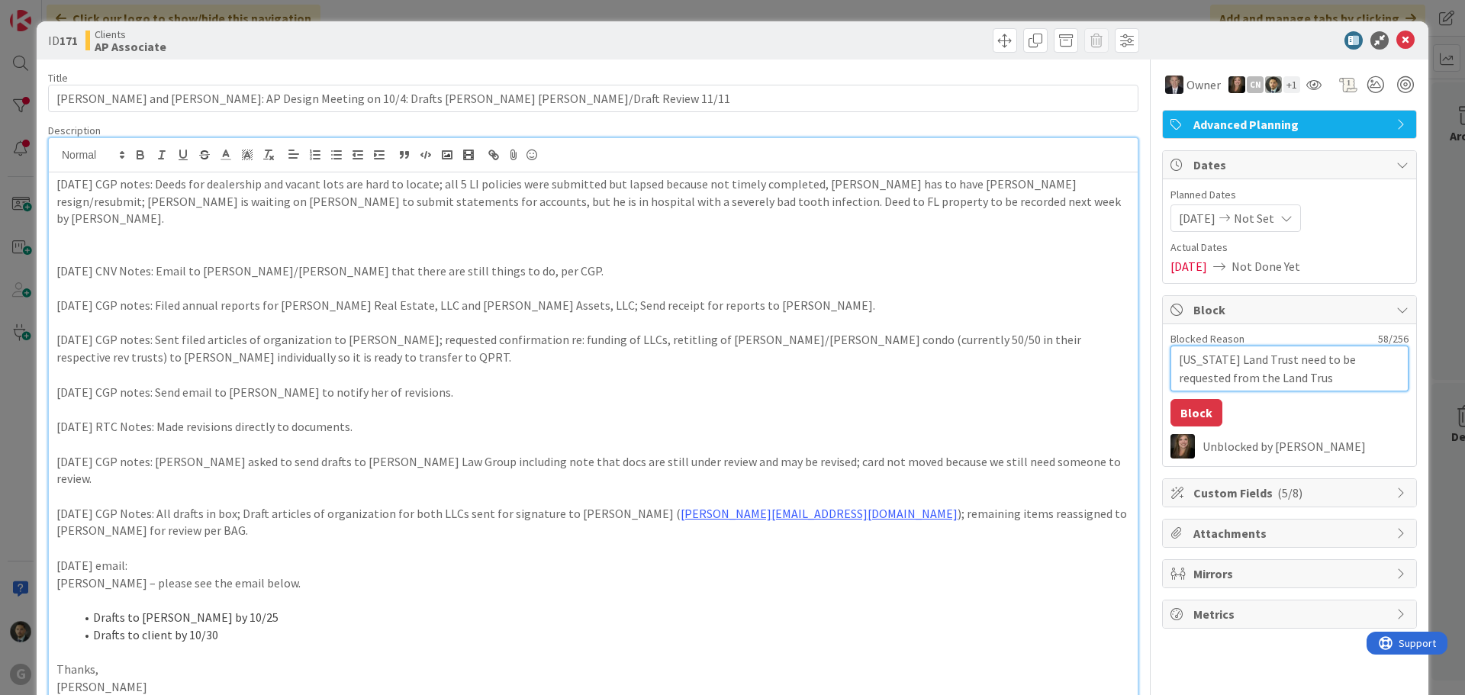
type textarea "x"
type textarea "[US_STATE] Land Trust need to be requested from the Land Trust"
type textarea "x"
type textarea "[US_STATE] Land Trust need to be requested from the Land Trust C"
type textarea "x"
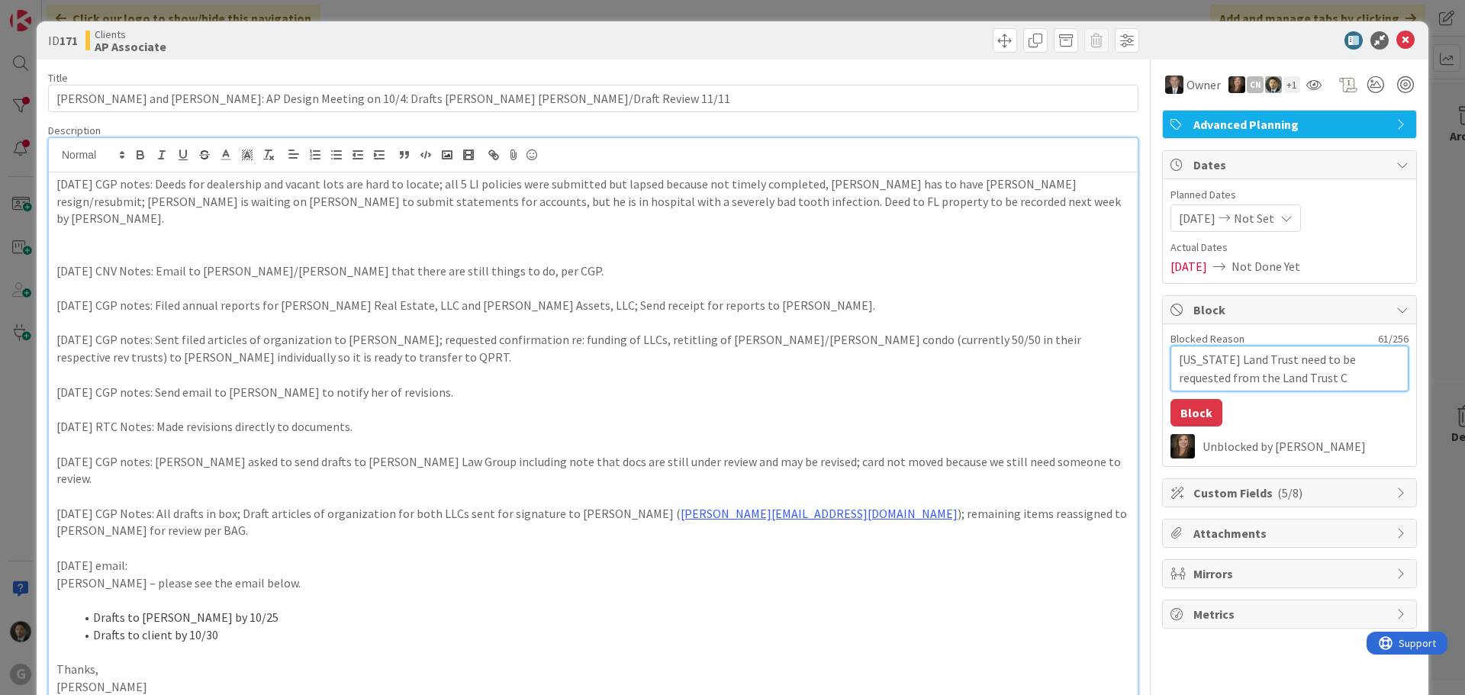
type textarea "[US_STATE] Land Trust need to be requested from the Land Trust Cm"
type textarea "x"
type textarea "[US_STATE] Land Trust need to be requested from the Land Trust C"
type textarea "x"
type textarea "[US_STATE] Land Trust need to be requested from the Land Trust Co"
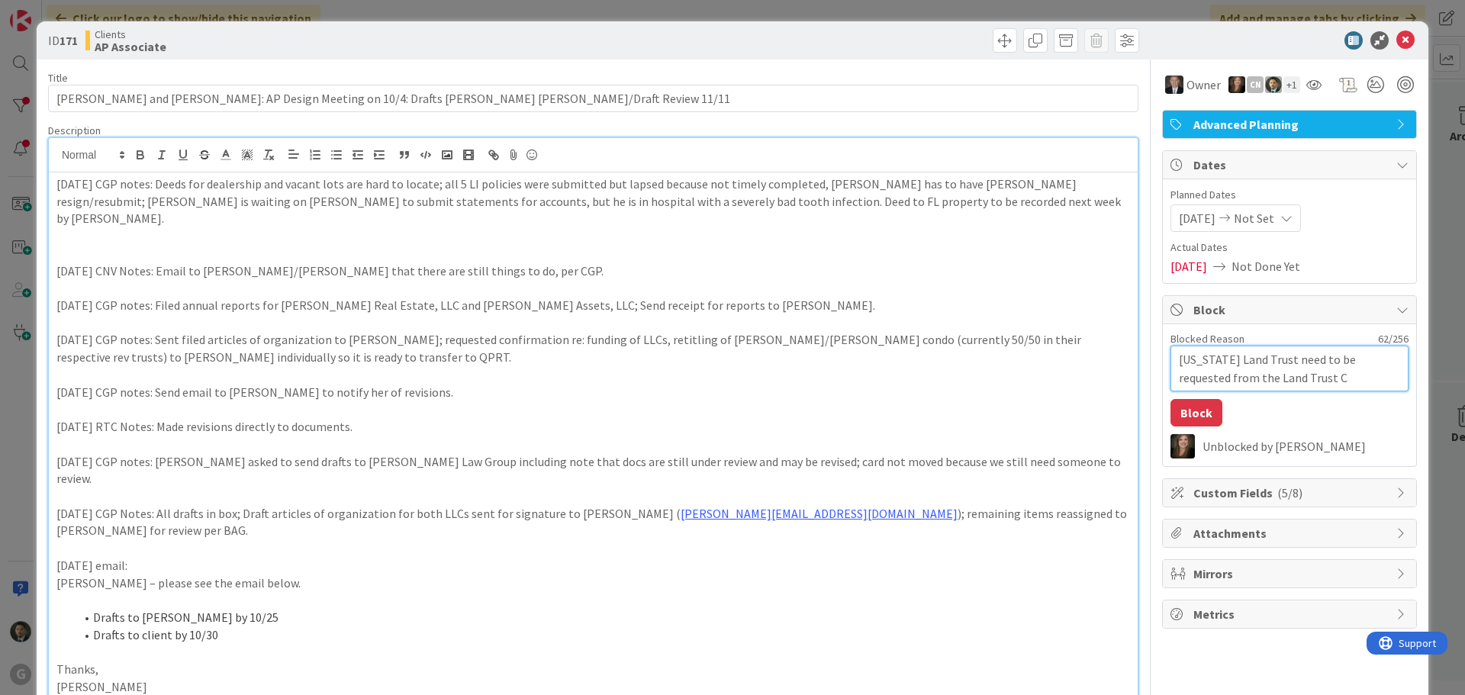
type textarea "x"
type textarea "[US_STATE] Land Trust need to be requested from the Land Trust Com"
type textarea "x"
type textarea "[US_STATE] Land Trust need to be requested from the Land Trust Comp"
type textarea "x"
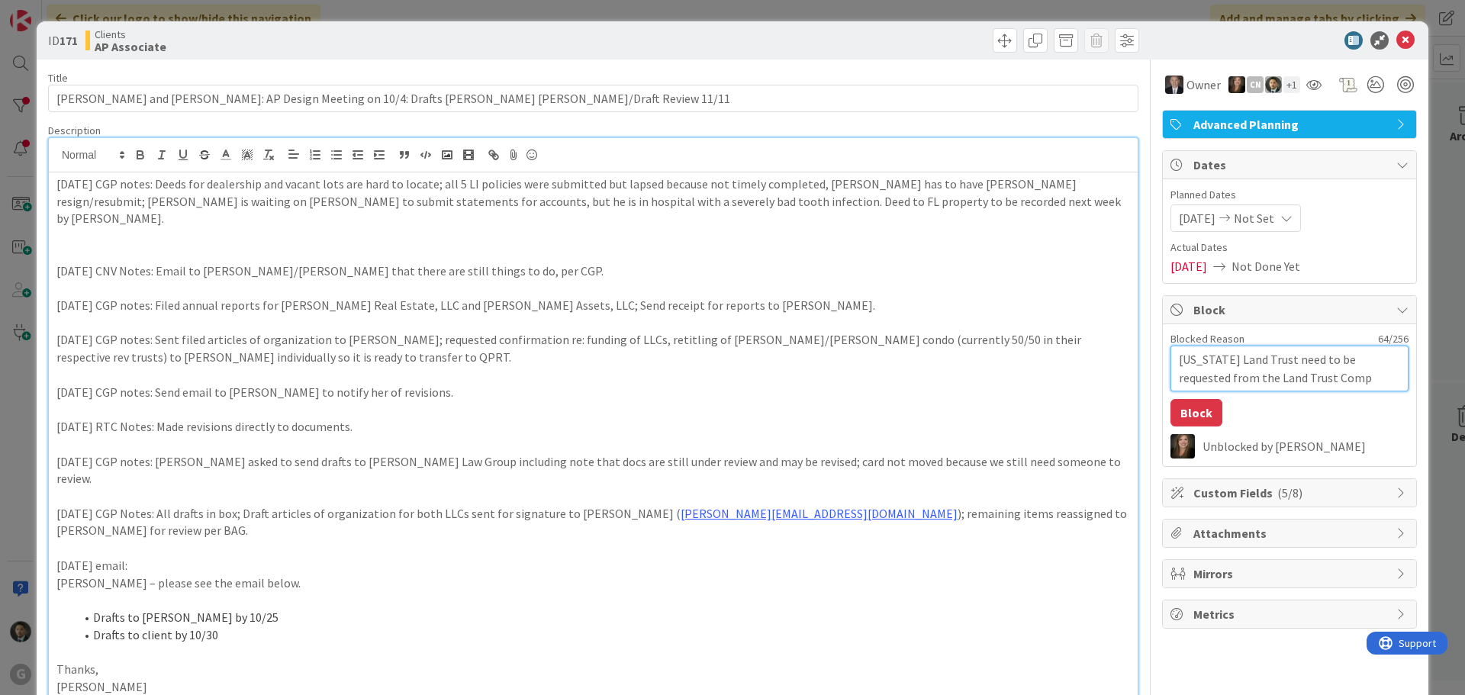
type textarea "[US_STATE] Land Trust need to be requested from the Land Trust Compa"
type textarea "x"
type textarea "[US_STATE] Land Trust need to be requested from the Land Trust Compan"
type textarea "x"
type textarea "[US_STATE] Land Trust need to be requested from the Land Trust Company"
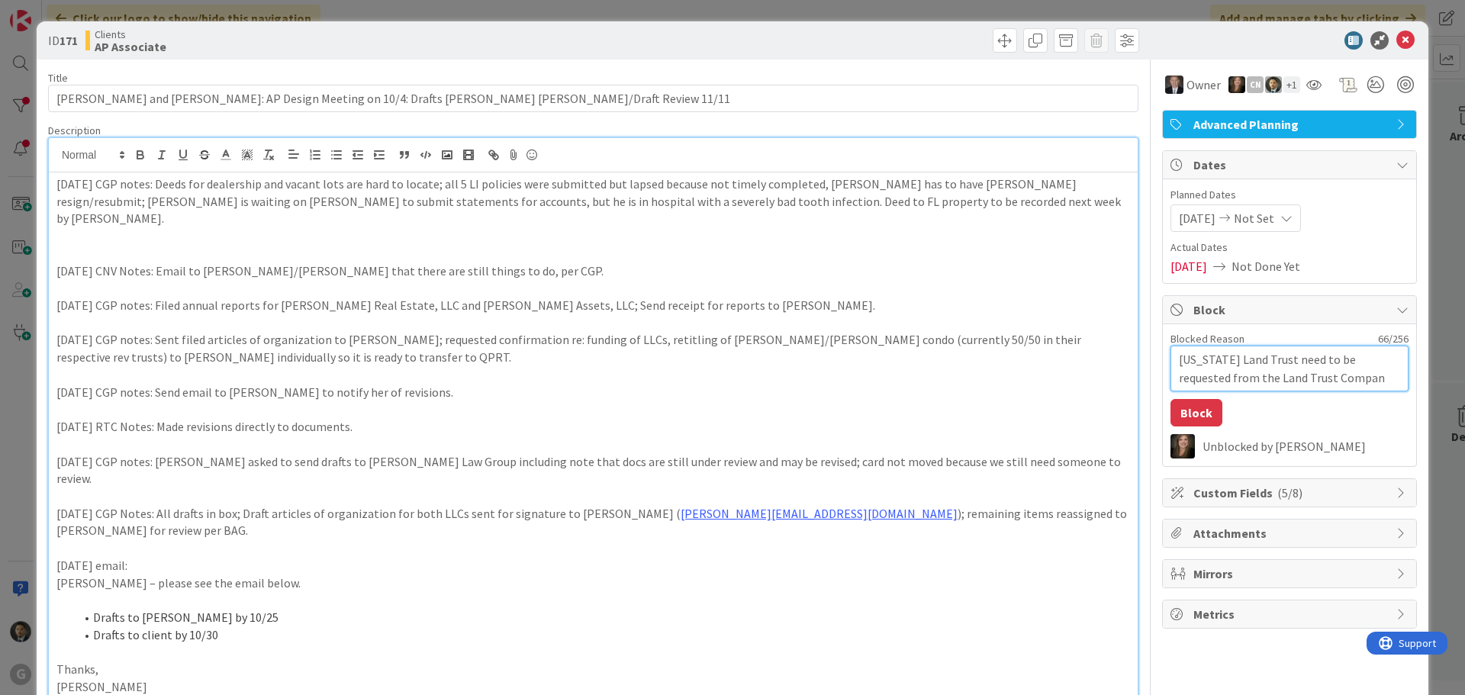
type textarea "x"
type textarea "[US_STATE] Land Trust need to be requested from the Land Trust Company,"
type textarea "x"
type textarea "[US_STATE] Land Trust need to be requested from the Land Trust Company"
type textarea "x"
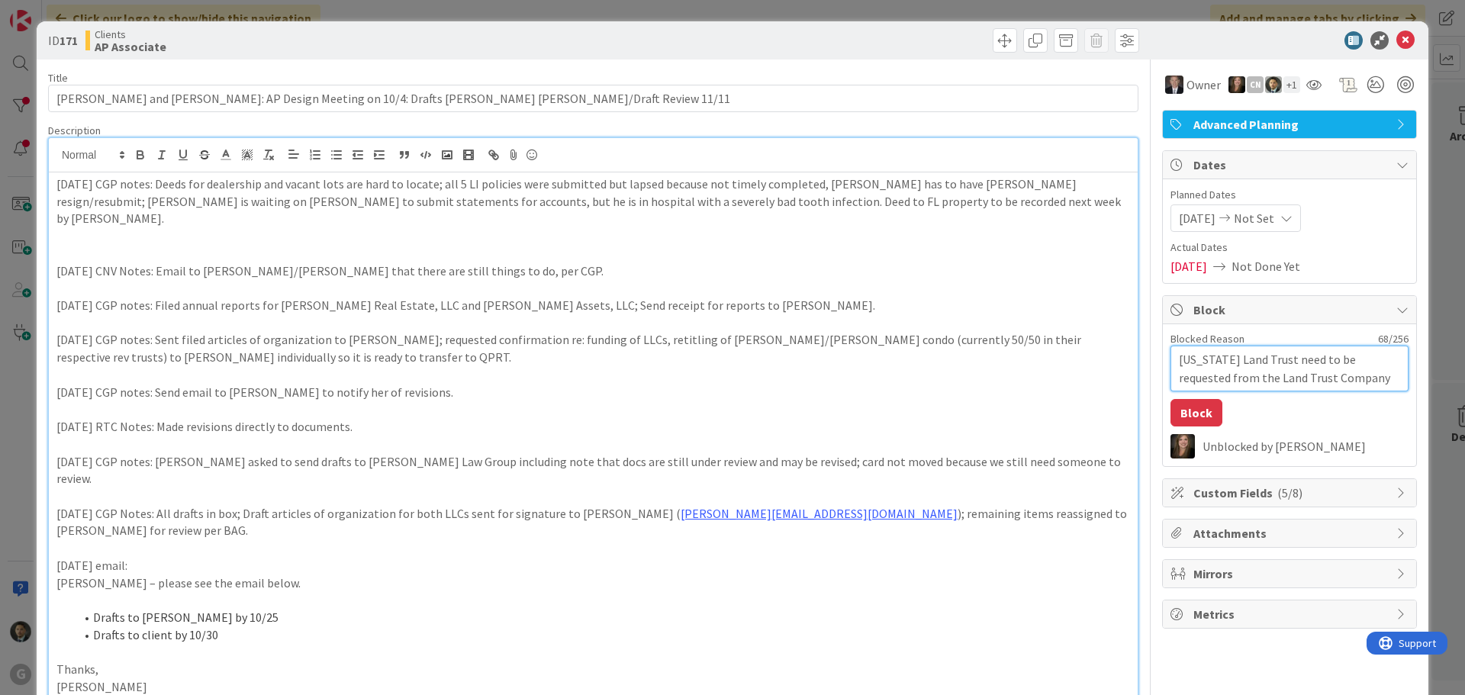
type textarea "[US_STATE] Land Trust need to be requested from the Land Trust Company;"
type textarea "x"
type textarea "[US_STATE] Land Trust need to be requested from the Land Trust Company;"
type textarea "x"
type textarea "[US_STATE] Land Trust need to be requested from the Land Trust Company; F"
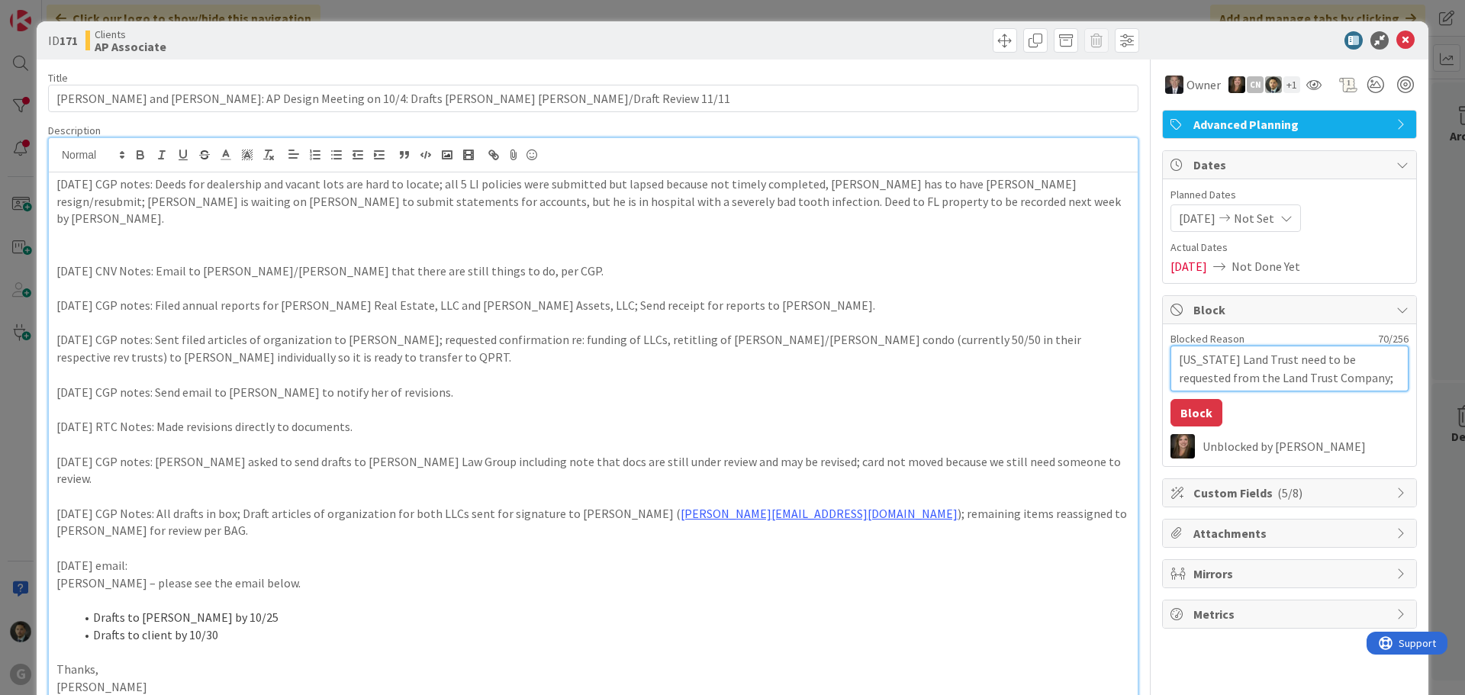
type textarea "x"
type textarea "[US_STATE] Land Trust need to be requested from the Land Trust Company; Fi"
type textarea "x"
type textarea "[US_STATE] Land Trust need to be requested from the Land Trust Company; Fil"
type textarea "x"
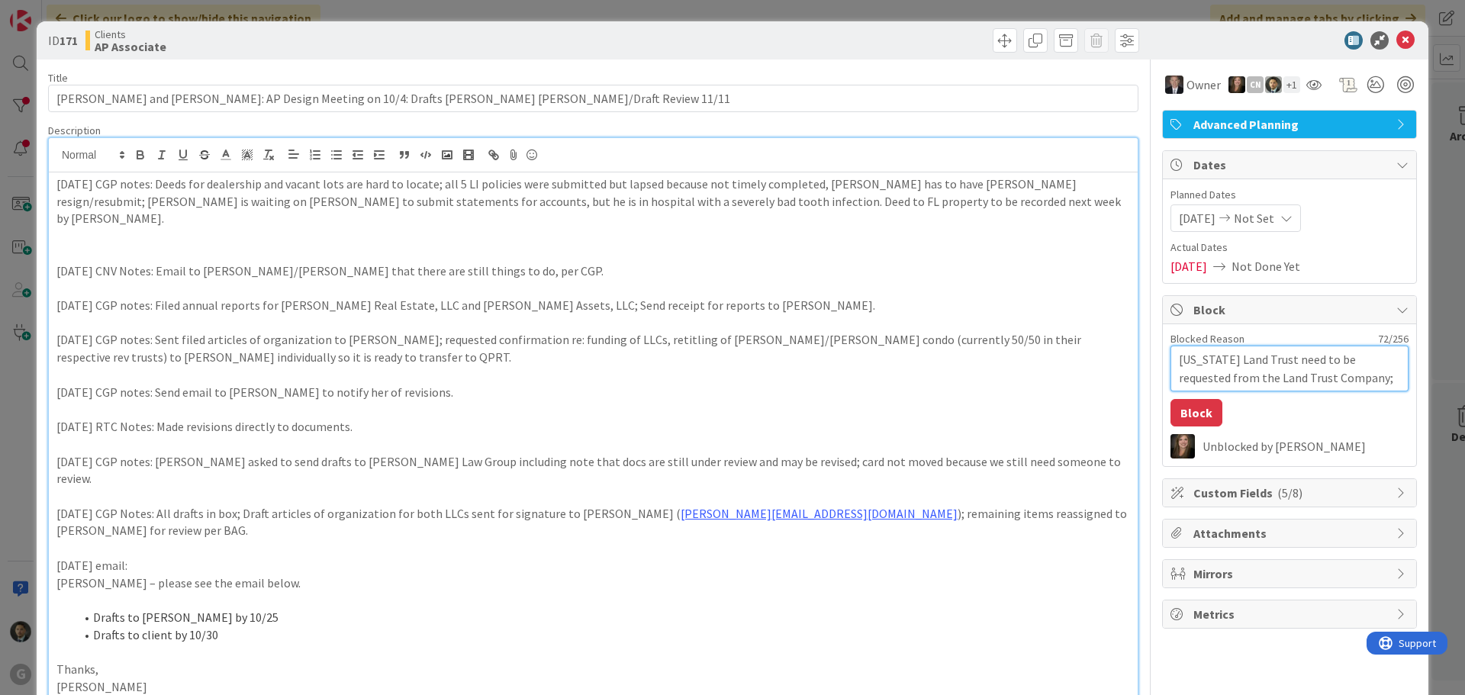
type textarea "[US_STATE] Land Trust need to be requested from the Land Trust Company; File"
type textarea "x"
type textarea "[US_STATE] Land Trust need to be requested from the Land Trust Company; File"
type textarea "x"
type textarea "[US_STATE] Land Trust need to be requested from the Land Trust Company; File t"
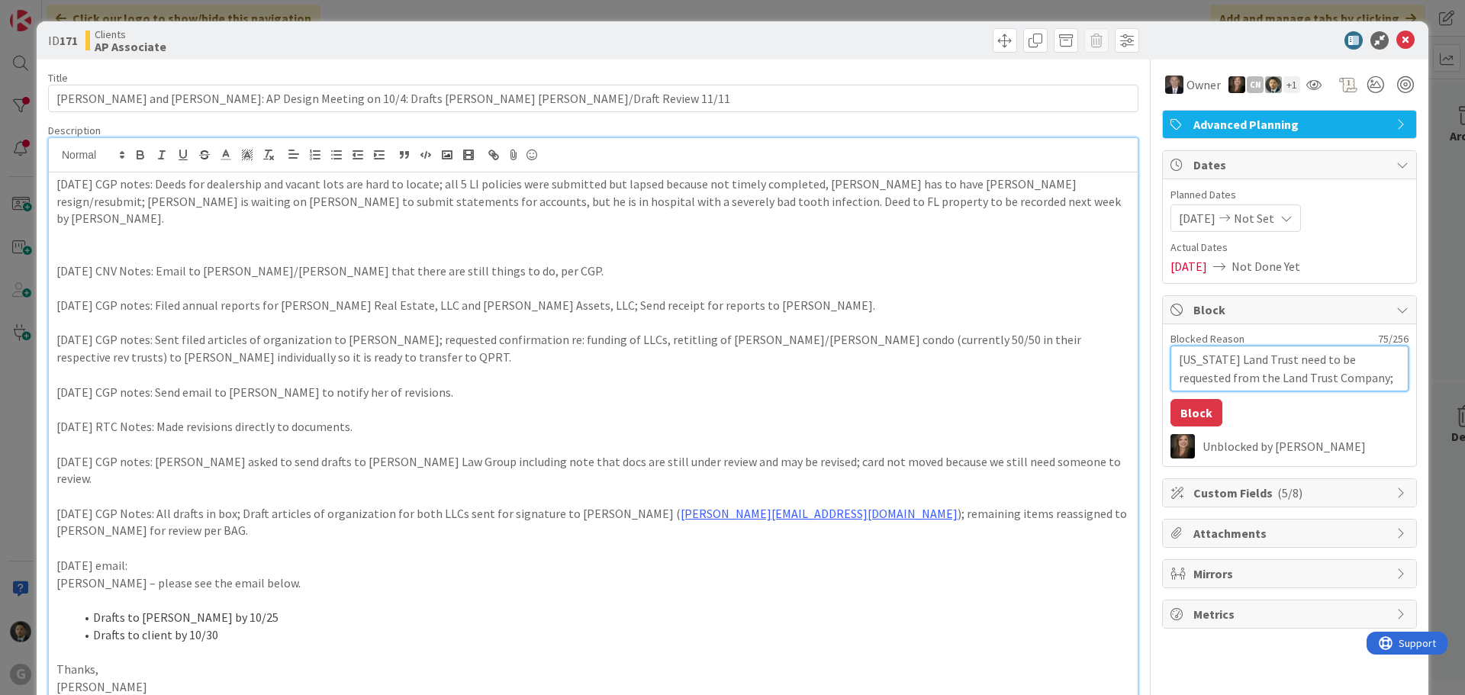
type textarea "x"
type textarea "[US_STATE] Land Trust need to be requested from the Land Trust Company; File tr"
type textarea "x"
type textarea "[US_STATE] Land Trust need to be requested from the Land Trust Company; File tra"
type textarea "x"
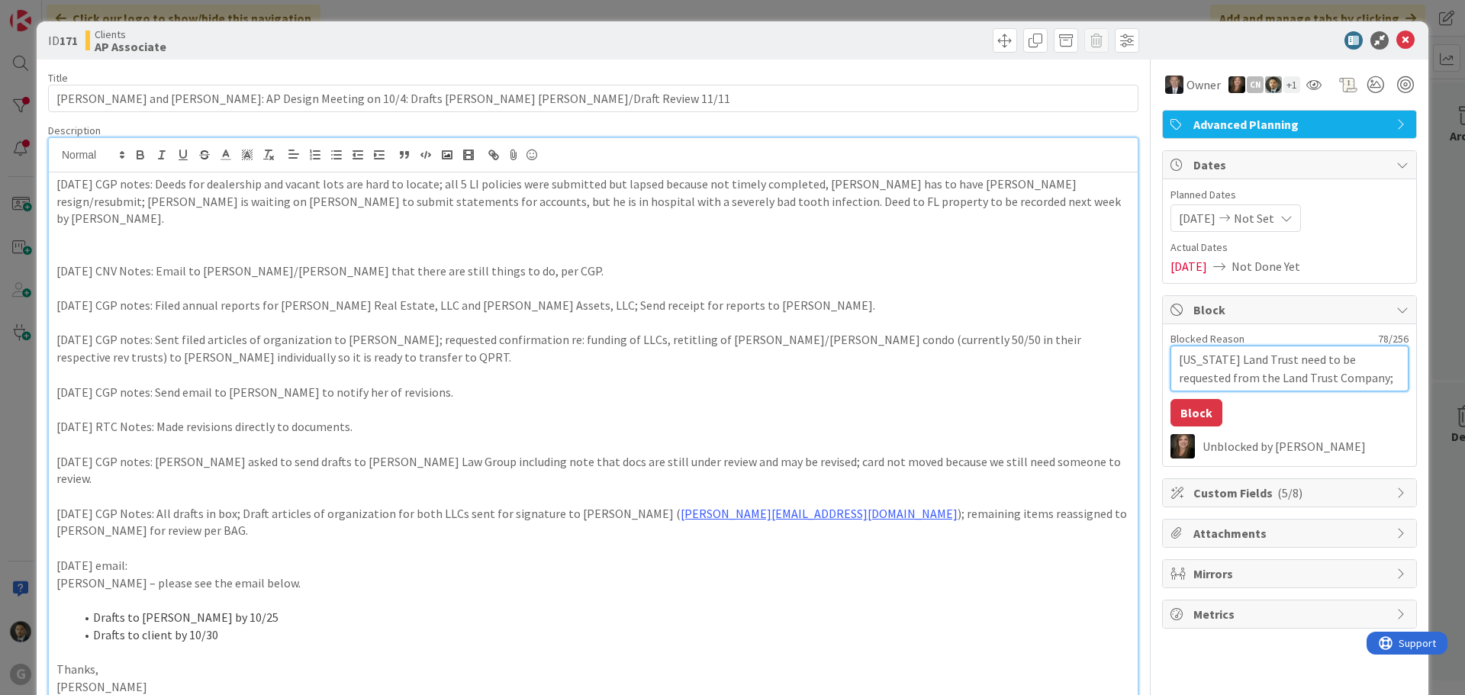
type textarea "[US_STATE] Land Trust need to be requested from the Land Trust Company; File tr…"
type textarea "x"
type textarea "[US_STATE] Land Trust need to be requested from the Land Trust Company; File tra"
type textarea "x"
type textarea "[US_STATE] Land Trust need to be requested from the Land Trust Company; File [P…"
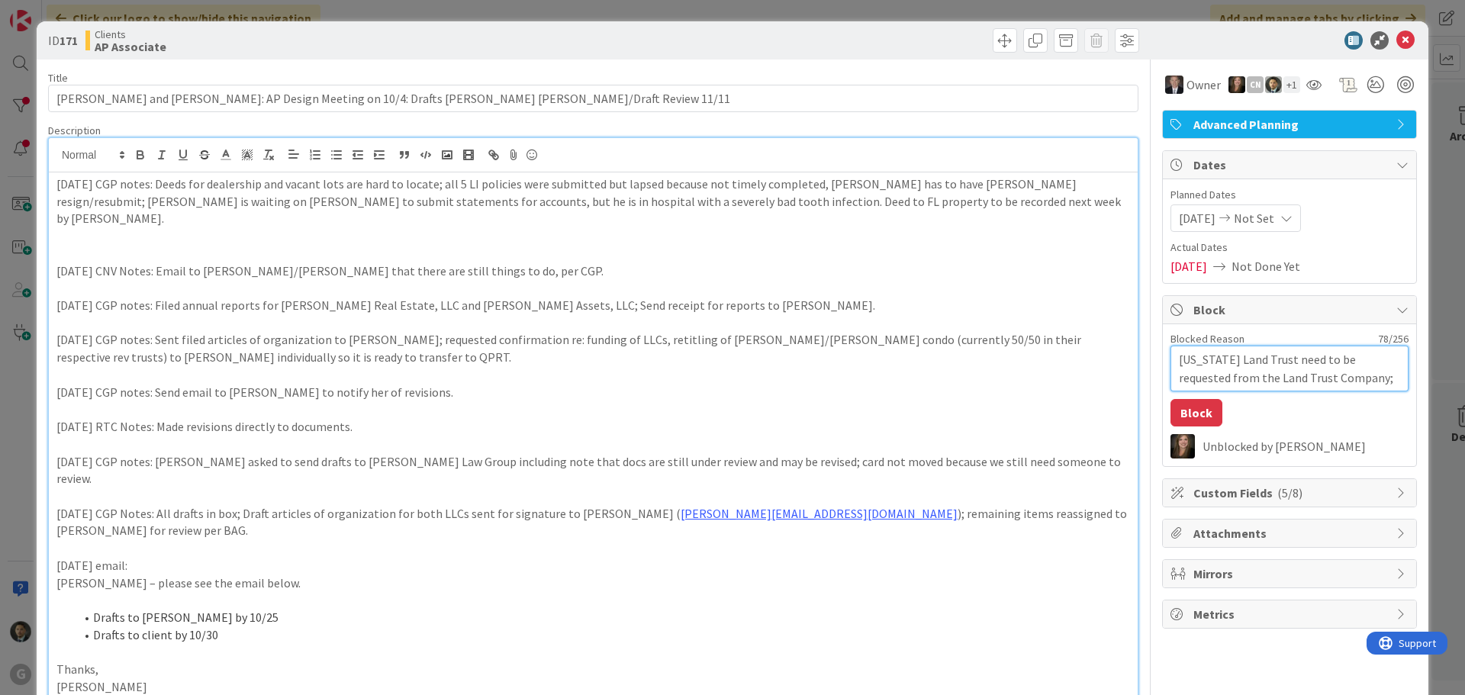
type textarea "x"
type textarea "[US_STATE] Land Trust need to be requested from the Land Trust Company; File tr…"
type textarea "x"
type textarea "[US_STATE] Land Trust need to be requested from the Land Trust Company; File tr…"
type textarea "x"
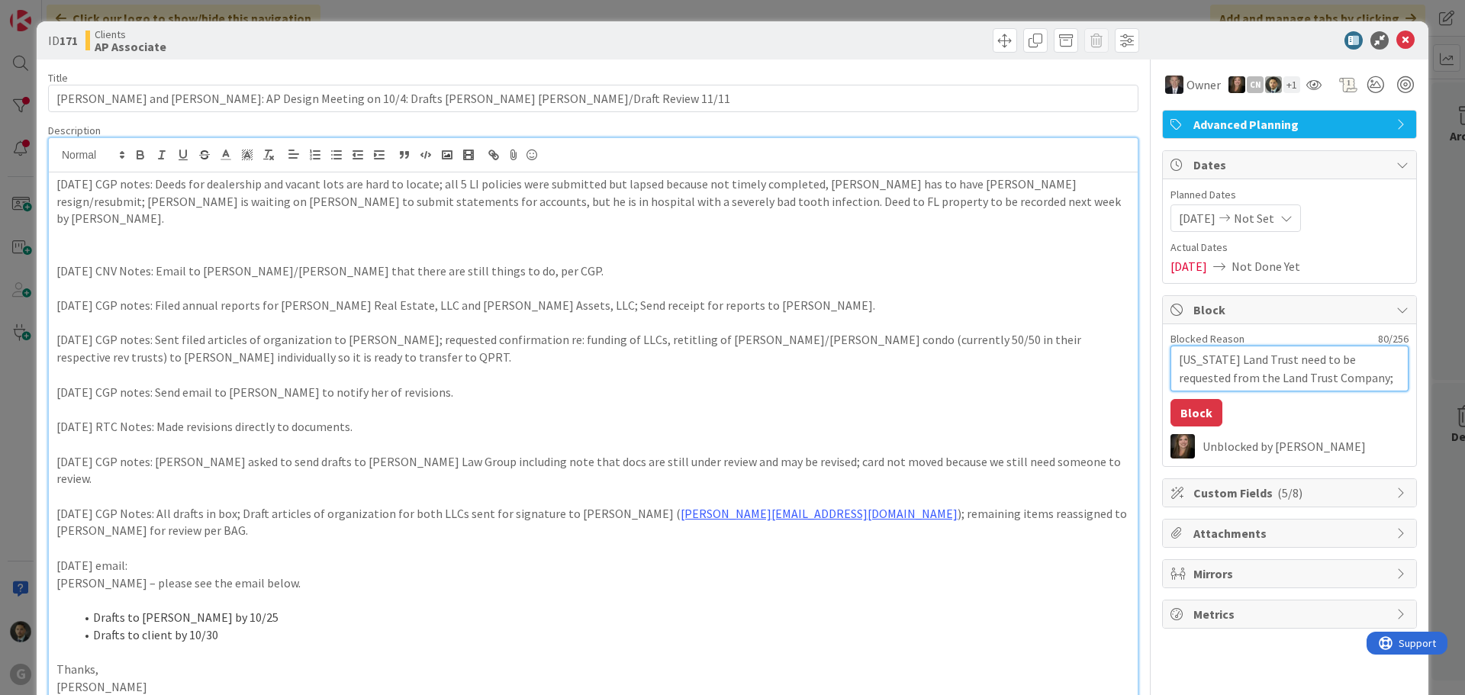
type textarea "[US_STATE] Land Trust need to be requested from the Land Trust Company; File tr…"
type textarea "x"
type textarea "[US_STATE] Land Trust need to be requested from the Land Trust Company; File tr…"
type textarea "x"
type textarea "[US_STATE] Land Trust need to be requested from the Land Trust Company; File tr…"
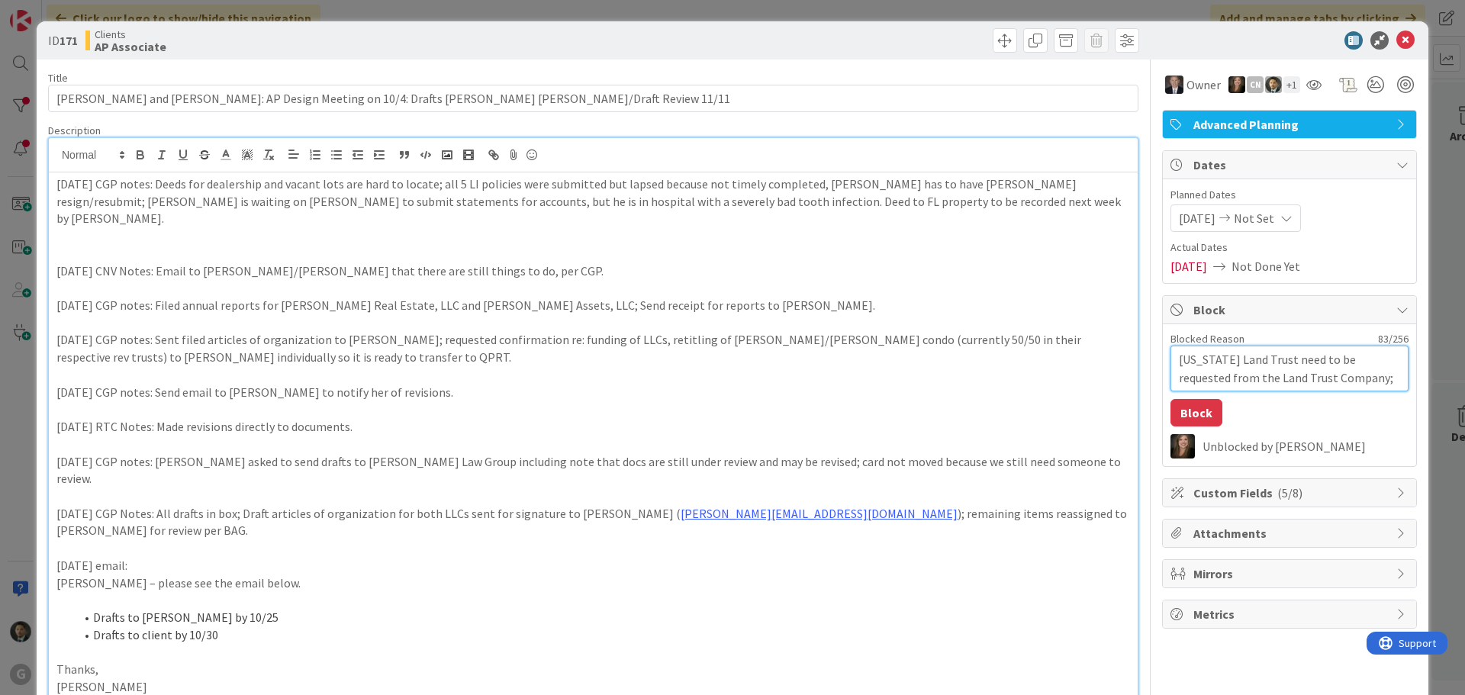
type textarea "x"
type textarea "[US_STATE] Land Trust need to be requested from the Land Trust Company; File tr…"
type textarea "x"
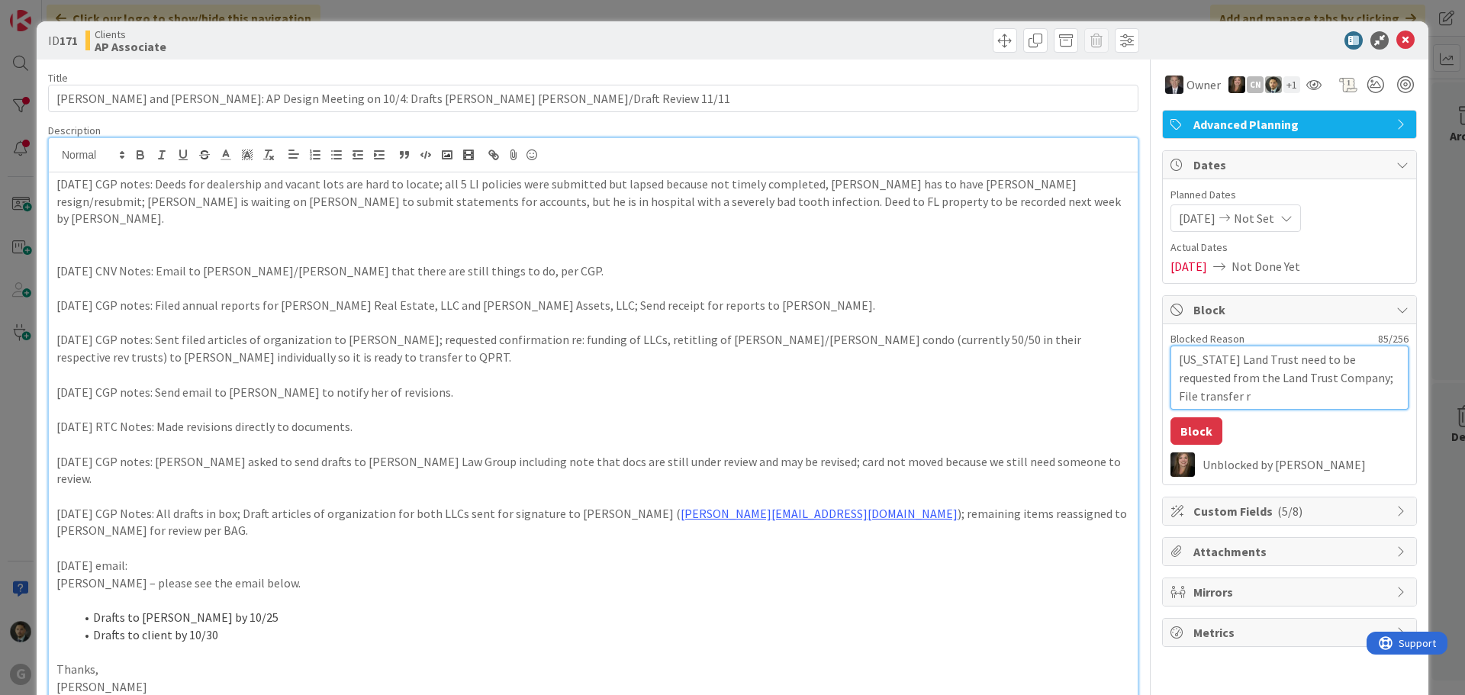
type textarea "[US_STATE] Land Trust need to be requested from the Land Trust Company; File tr…"
type textarea "x"
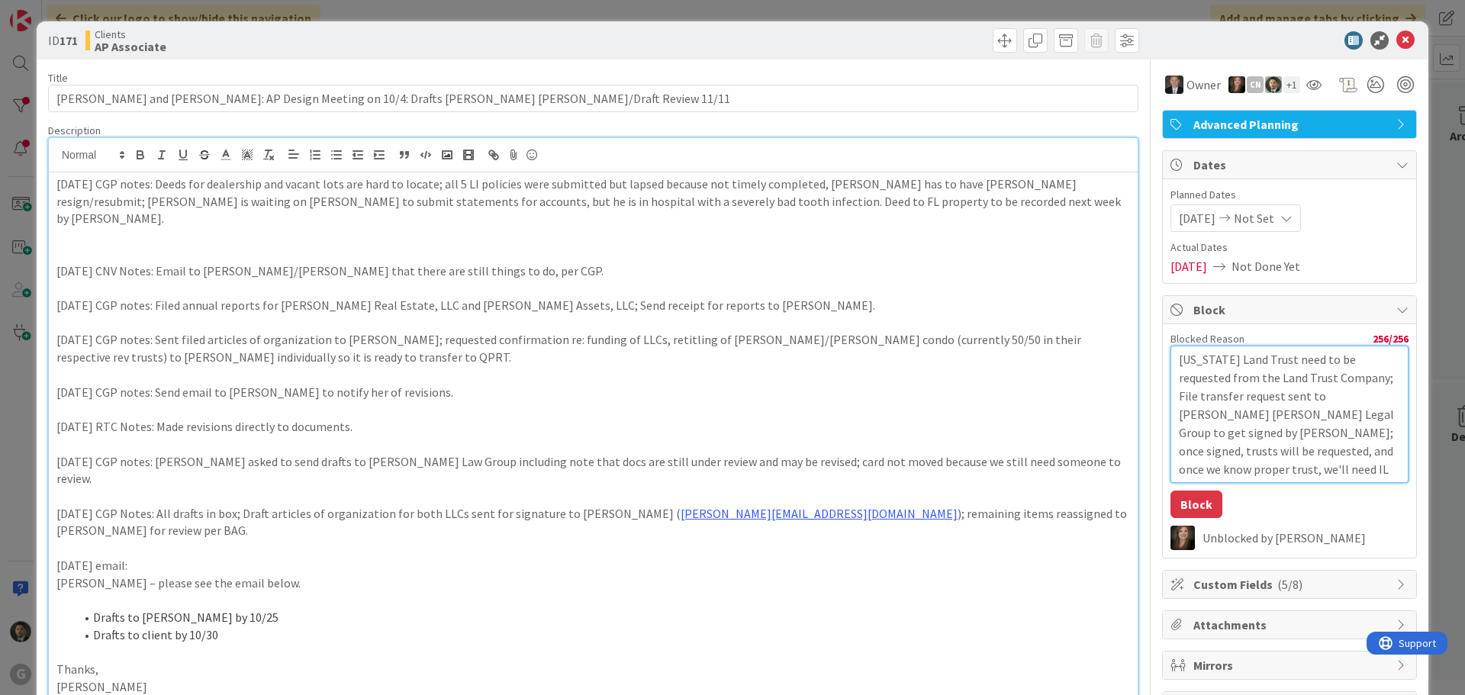
click at [1248, 398] on textarea "[US_STATE] Land Trust need to be requested from the Land Trust Company; File tr…" at bounding box center [1290, 414] width 238 height 137
drag, startPoint x: 1300, startPoint y: 397, endPoint x: 1201, endPoint y: 420, distance: 101.2
click at [1201, 420] on textarea "[US_STATE] Land Trust need to be requested from the Land Trust Company; File tr…" at bounding box center [1290, 414] width 238 height 137
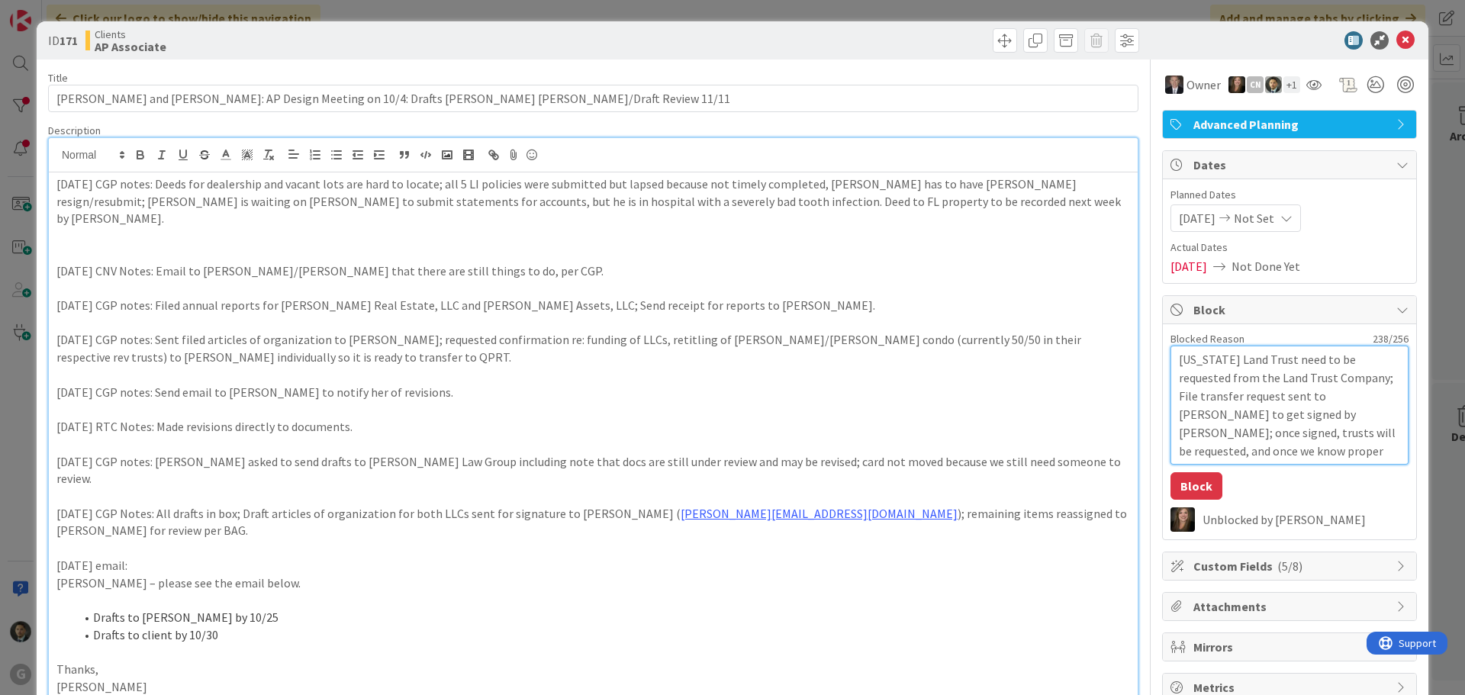
click at [1335, 448] on textarea "[US_STATE] Land Trust need to be requested from the Land Trust Company; File tr…" at bounding box center [1290, 405] width 238 height 119
click at [1194, 488] on button "Block" at bounding box center [1197, 485] width 52 height 27
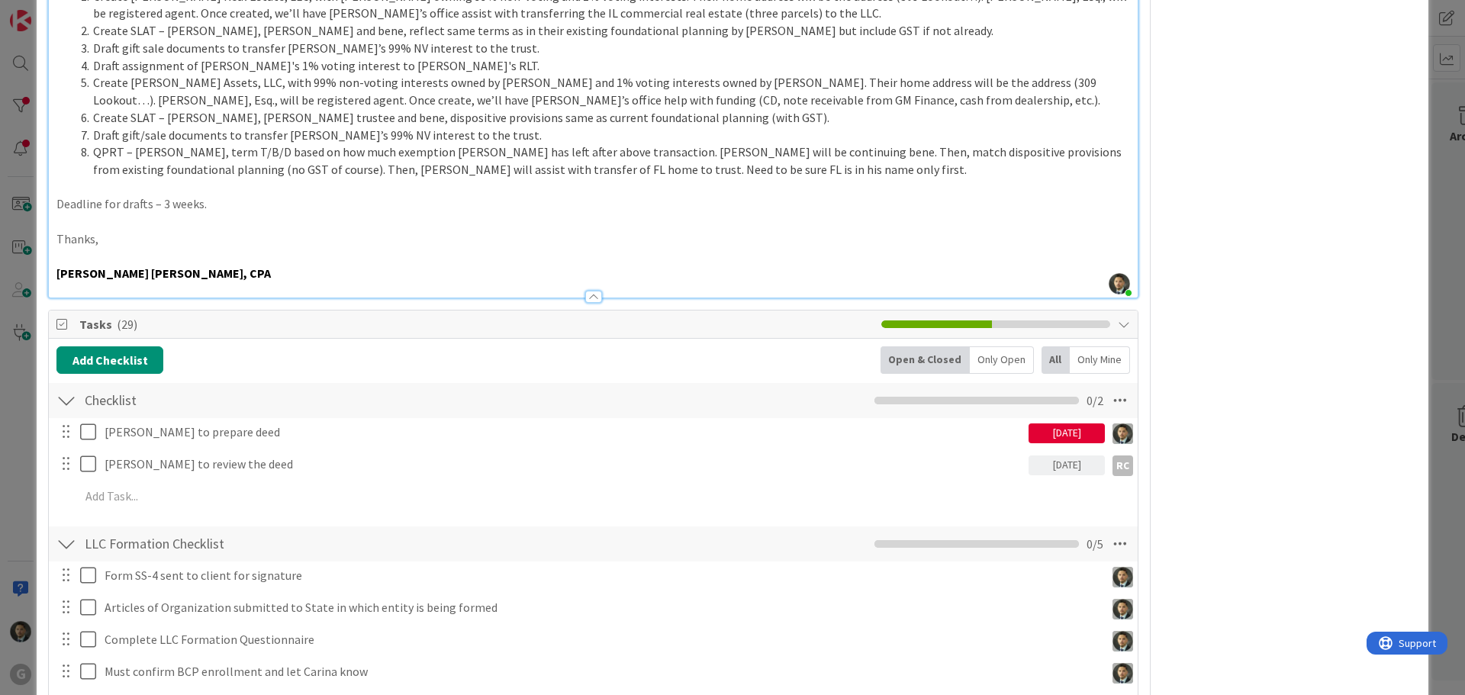
scroll to position [916, 0]
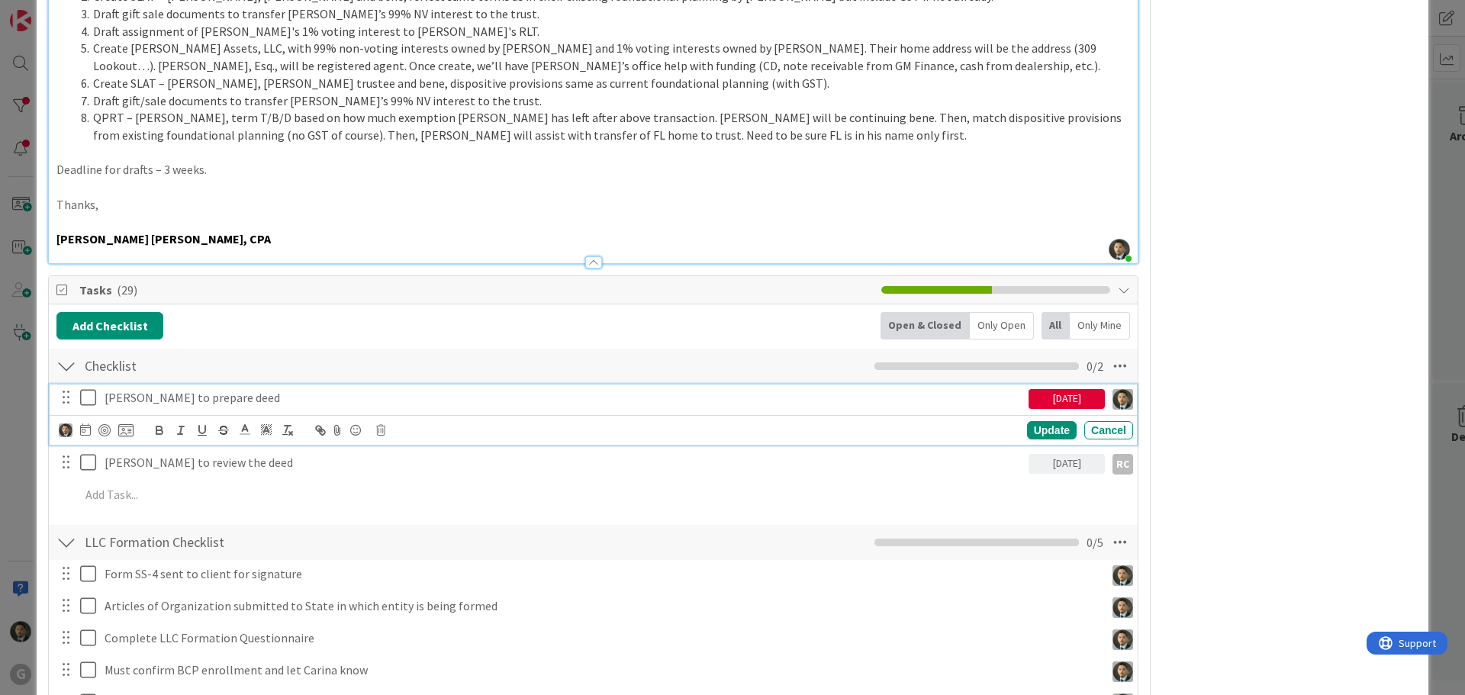
click at [255, 389] on p "[PERSON_NAME] to prepare deed" at bounding box center [564, 398] width 918 height 18
click at [252, 389] on p "[PERSON_NAME] to prepare deed" at bounding box center [564, 398] width 918 height 18
drag, startPoint x: 246, startPoint y: 344, endPoint x: 146, endPoint y: 349, distance: 100.8
click at [146, 389] on p "[PERSON_NAME] to prepare deed" at bounding box center [564, 398] width 918 height 18
click at [88, 424] on icon at bounding box center [85, 430] width 11 height 12
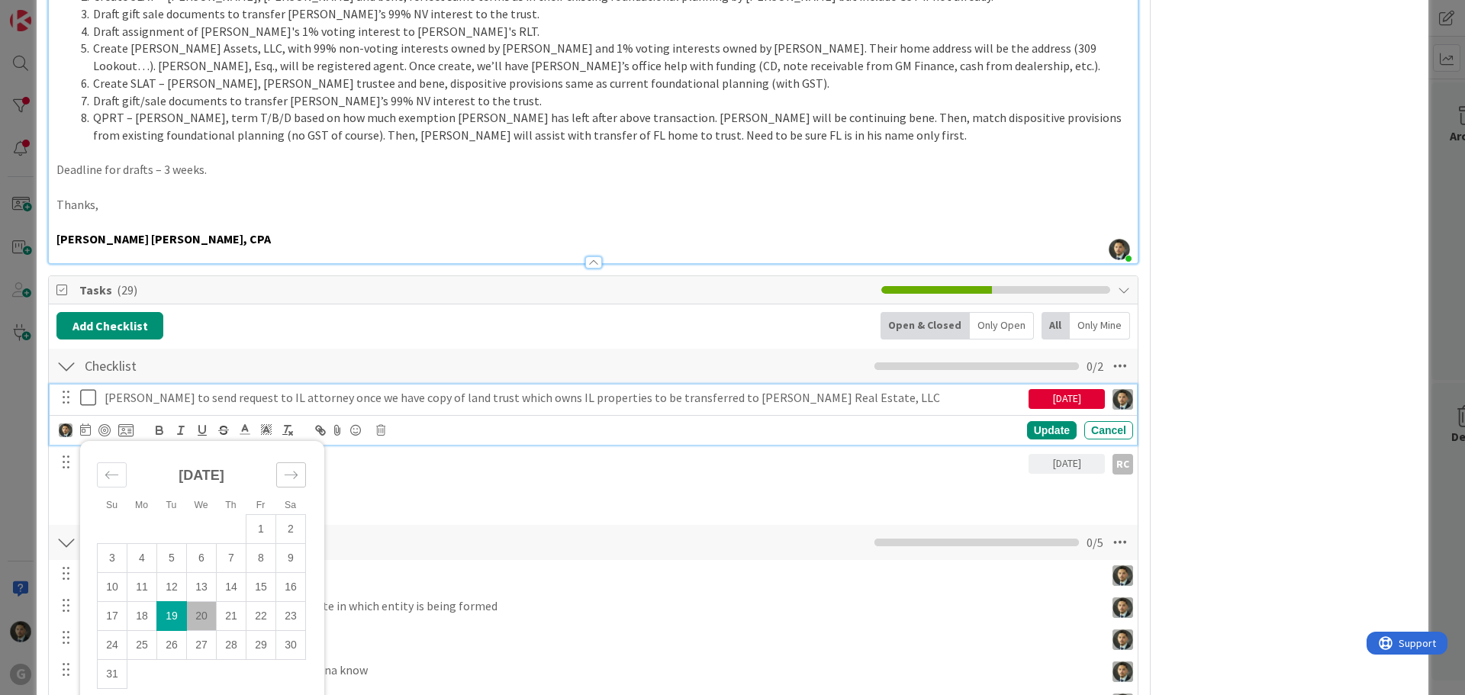
click at [287, 468] on icon "Move forward to switch to the next month." at bounding box center [291, 475] width 14 height 14
click at [170, 514] on td "2" at bounding box center [172, 528] width 30 height 29
click at [1029, 421] on div "Update" at bounding box center [1052, 430] width 50 height 18
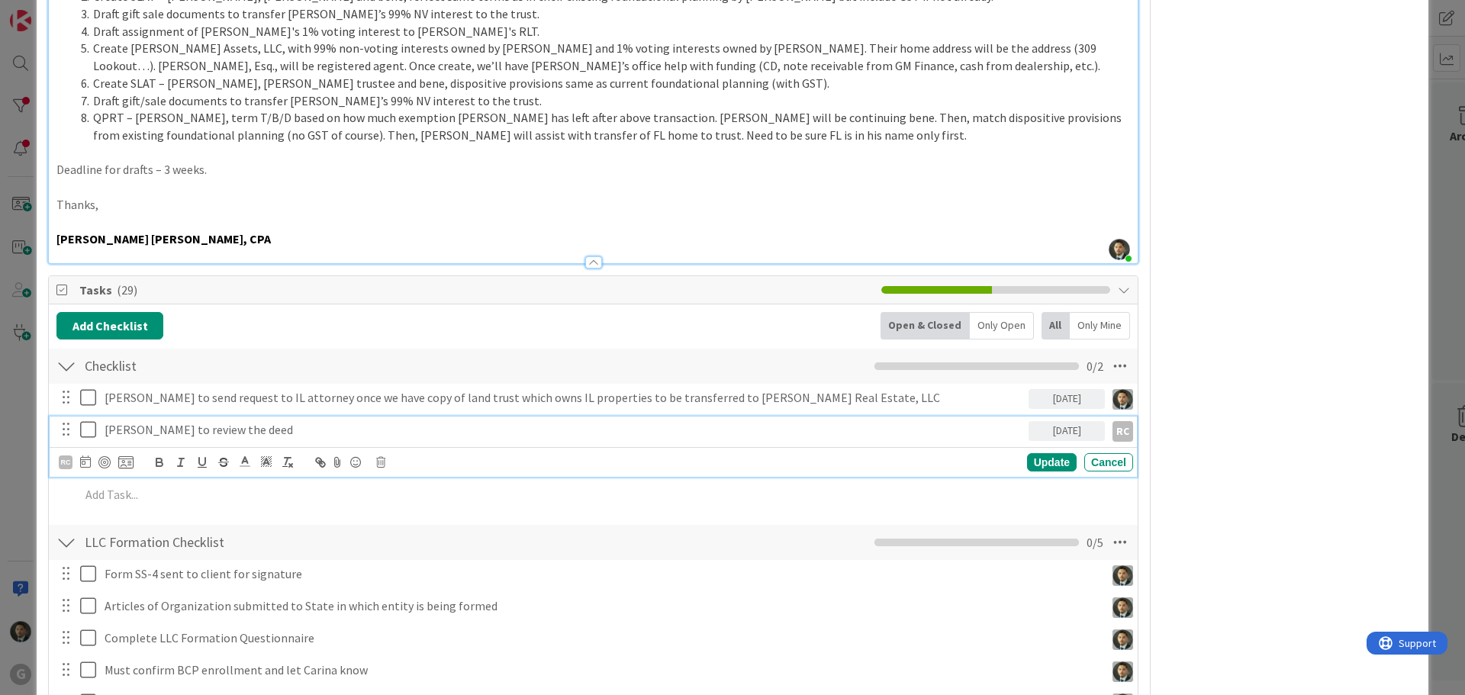
click at [277, 421] on p "[PERSON_NAME] to review the deed" at bounding box center [564, 430] width 918 height 18
click at [382, 457] on icon at bounding box center [380, 462] width 9 height 11
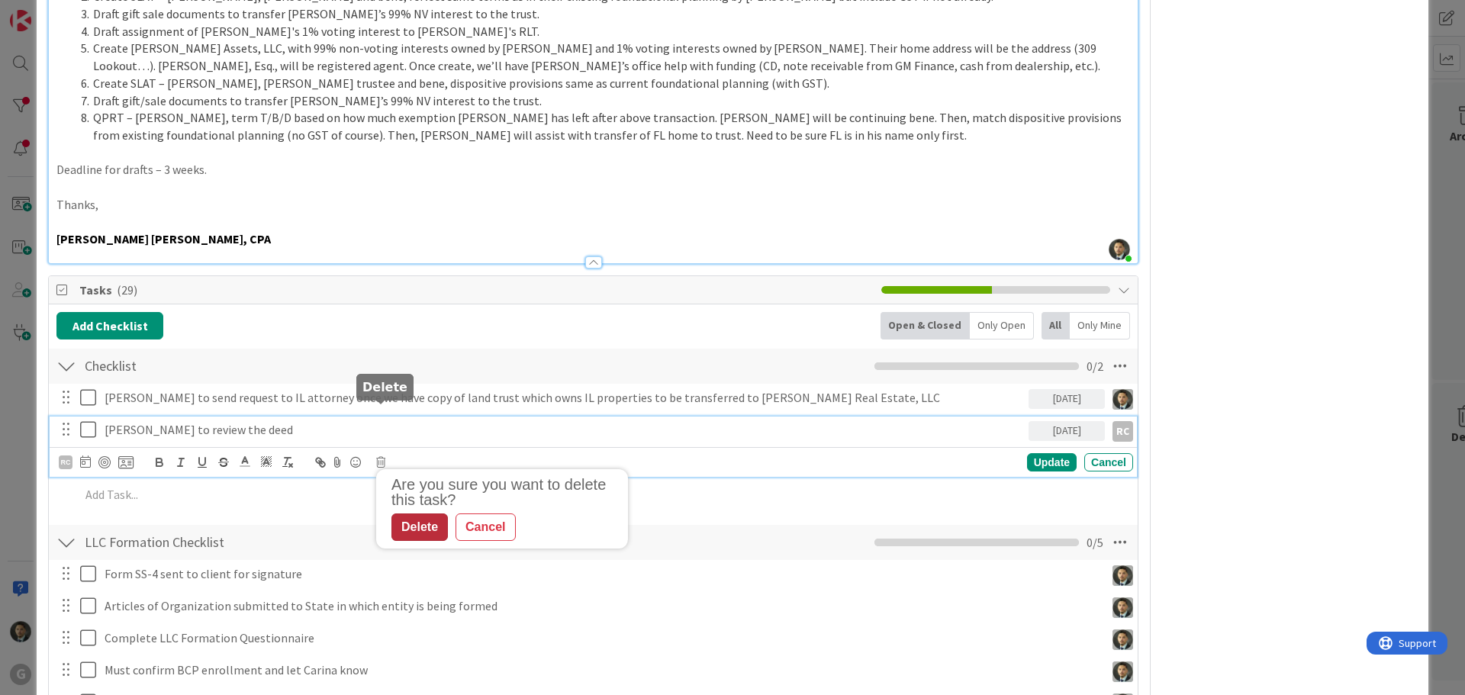
click at [417, 514] on div "Delete" at bounding box center [419, 527] width 56 height 27
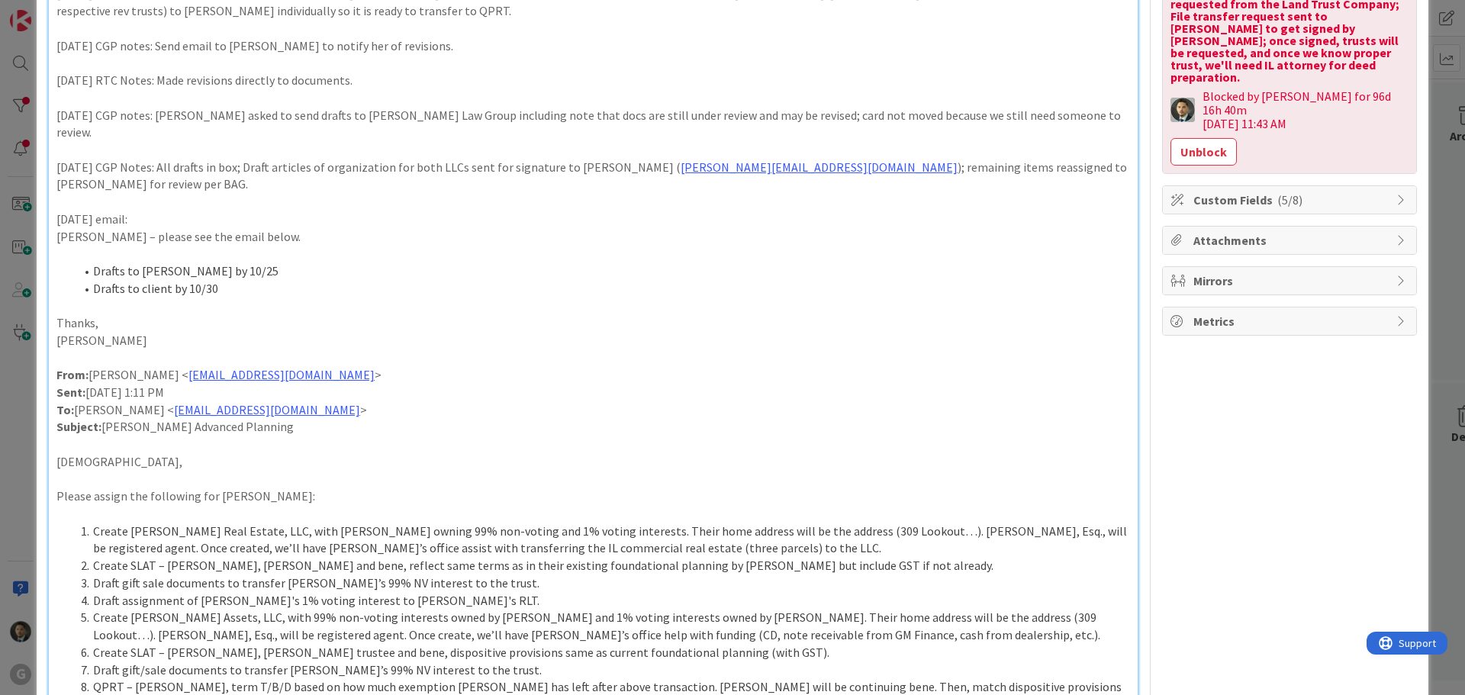
scroll to position [0, 0]
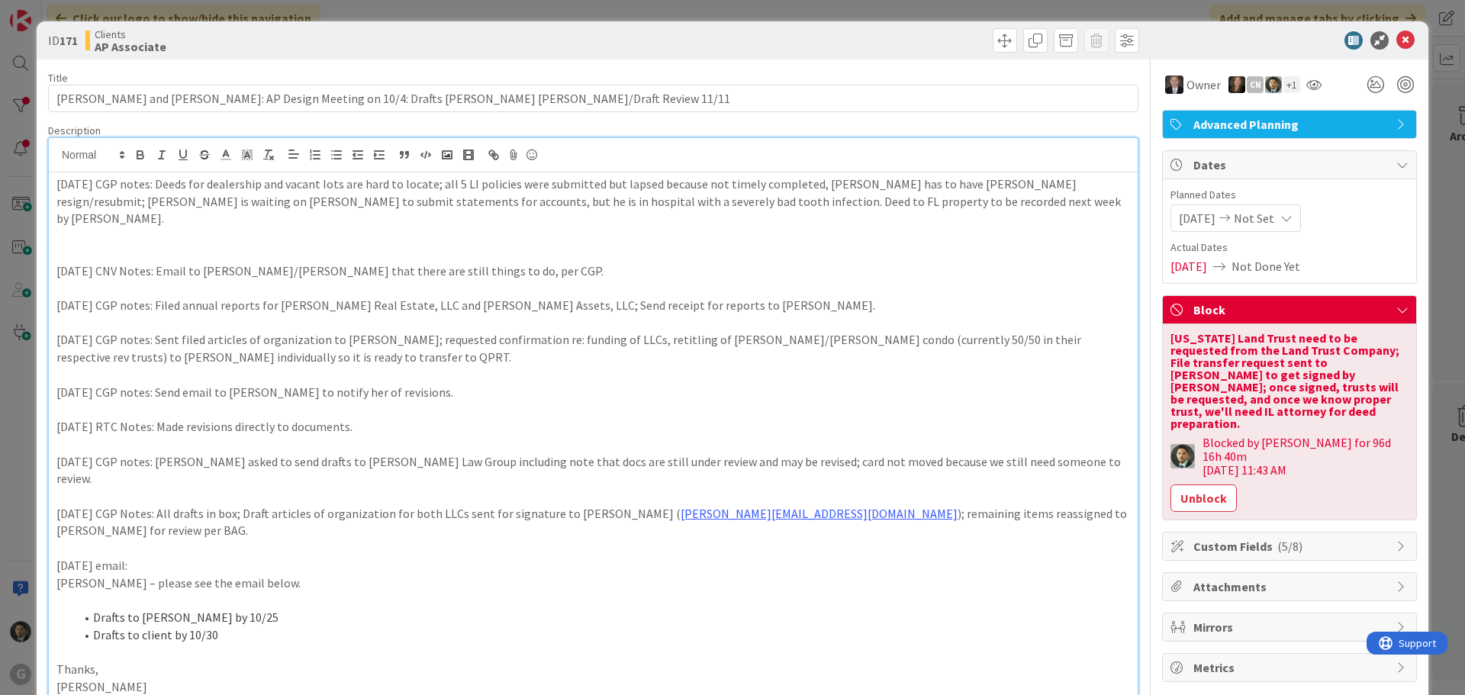
click at [689, 14] on div "ID 171 Clients AP Associate Title 92 / 128 [PERSON_NAME] and [PERSON_NAME]: AP …" at bounding box center [732, 347] width 1465 height 695
